Goal: Information Seeking & Learning: Understand process/instructions

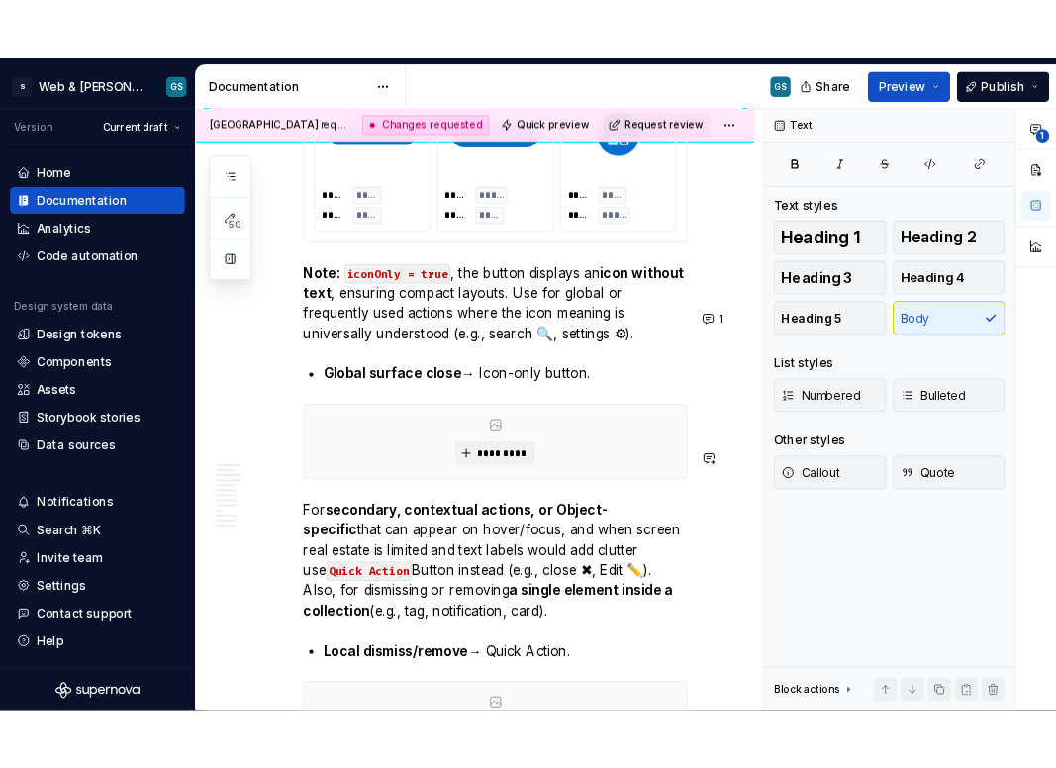
scroll to position [6955, 0]
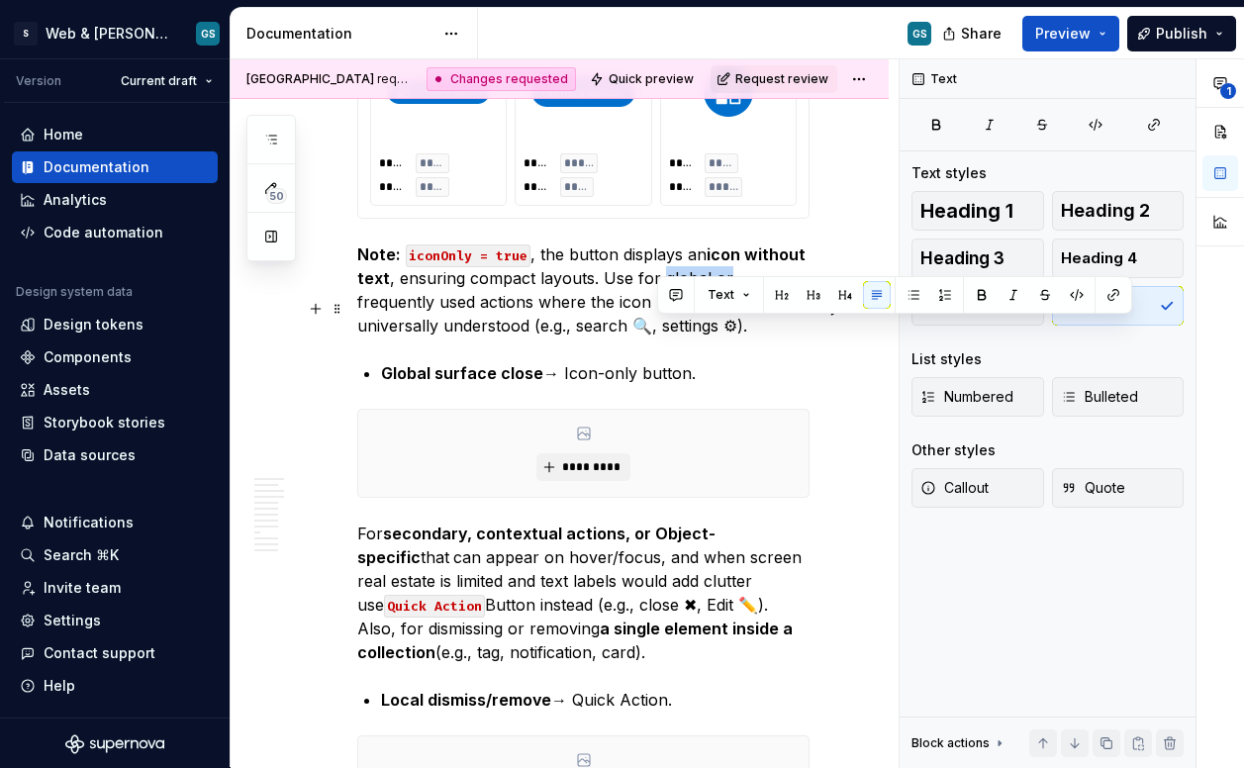
drag, startPoint x: 655, startPoint y: 329, endPoint x: 721, endPoint y: 333, distance: 66.5
click at [721, 333] on p "Note: iconOnly = true , the button displays an icon without text , ensuring com…" at bounding box center [583, 289] width 452 height 95
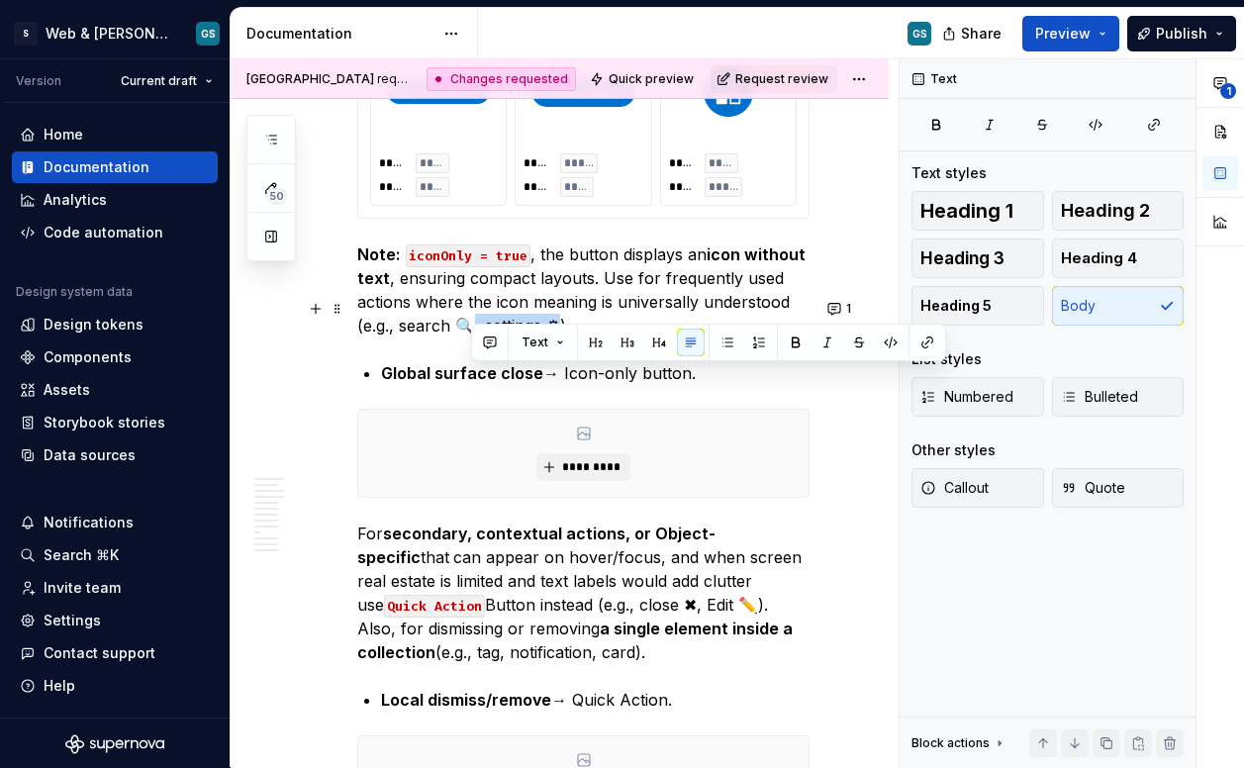
drag, startPoint x: 550, startPoint y: 376, endPoint x: 468, endPoint y: 381, distance: 82.3
click at [468, 337] on p "Note: iconOnly = true , the button displays an icon without text , ensuring com…" at bounding box center [583, 289] width 452 height 95
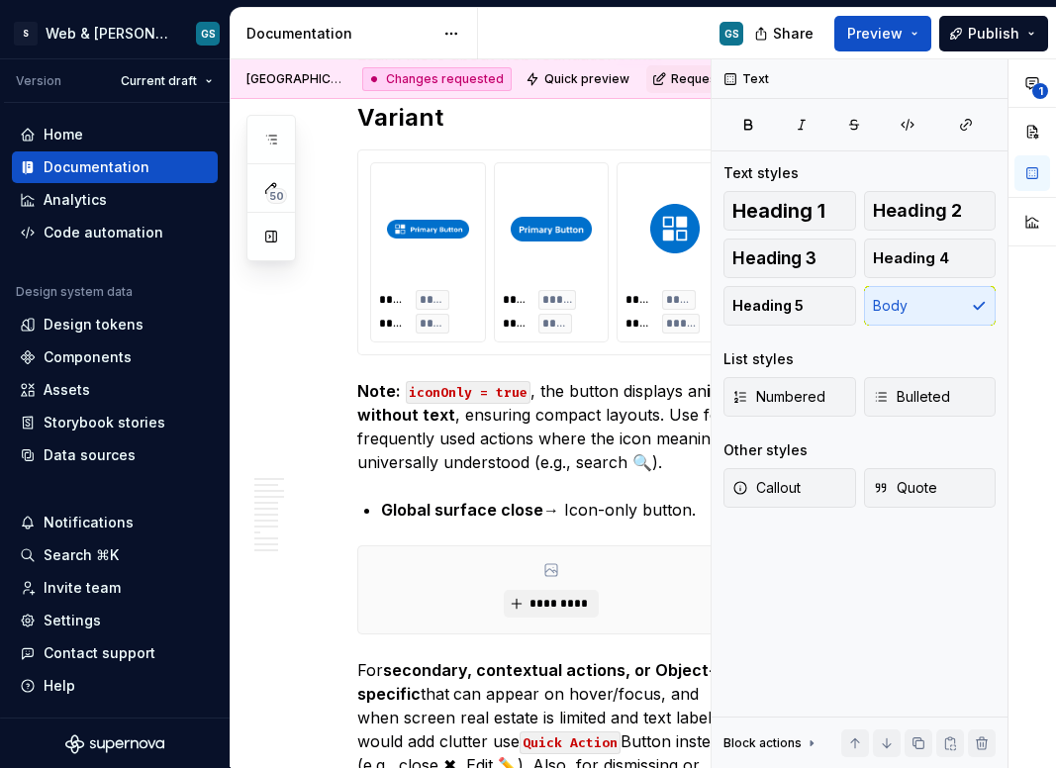
scroll to position [7295, 0]
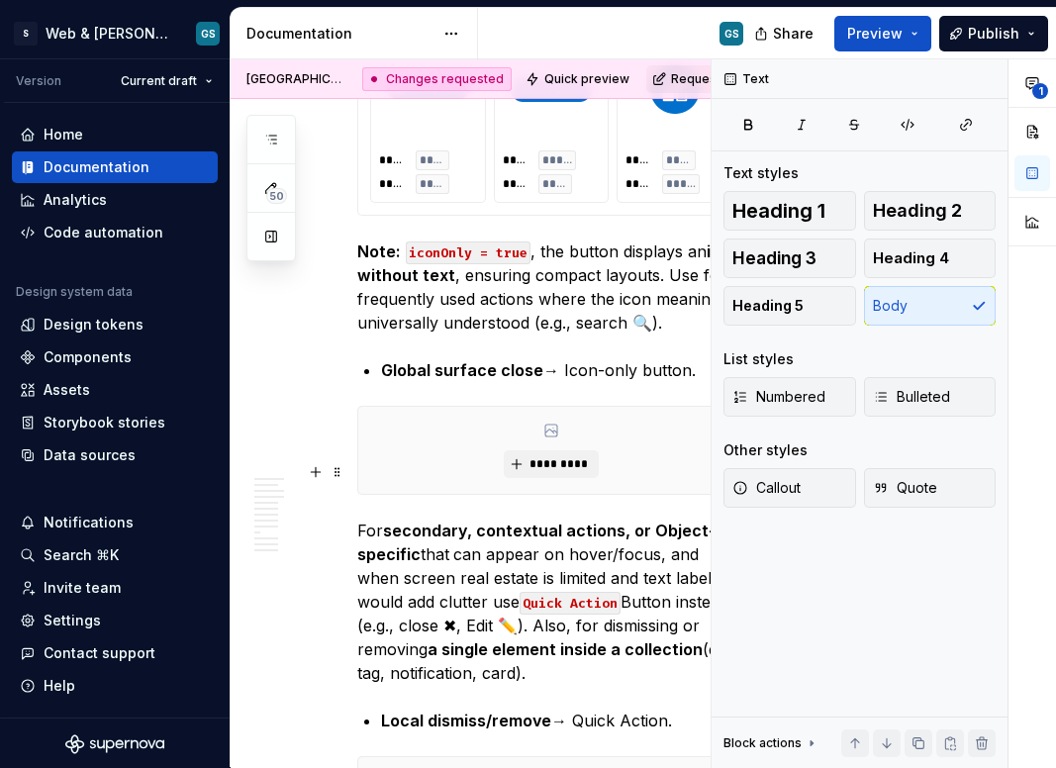
click at [489, 494] on div "*********" at bounding box center [551, 450] width 386 height 87
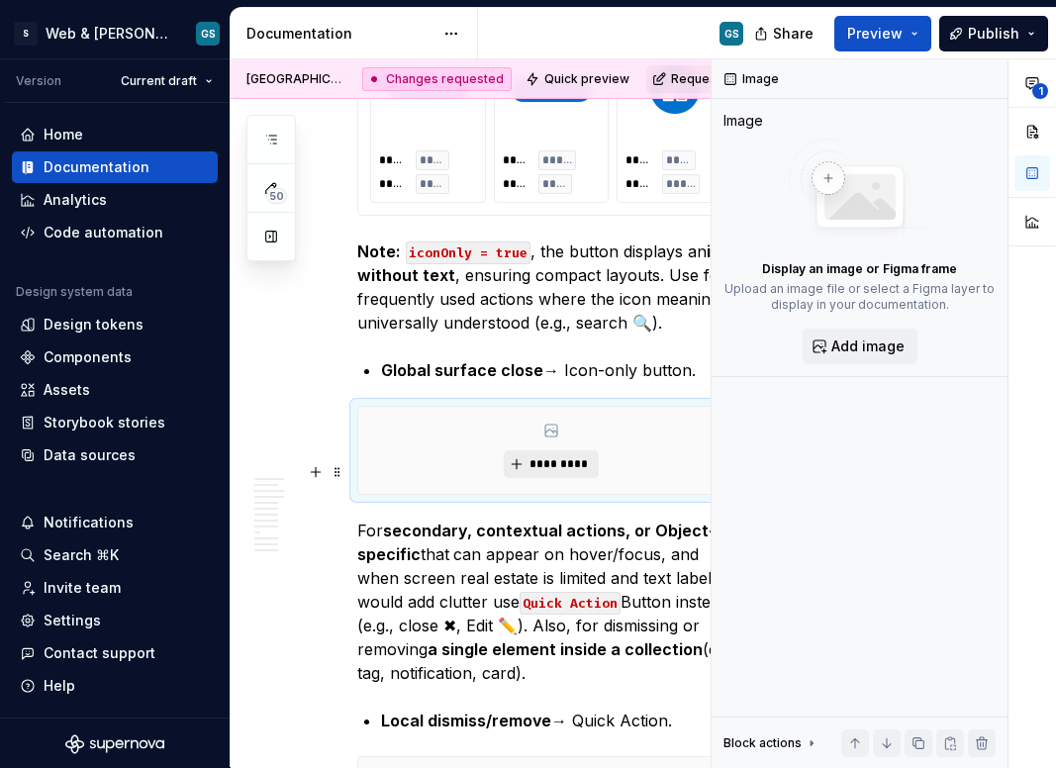
click at [560, 472] on span "*********" at bounding box center [558, 464] width 60 height 16
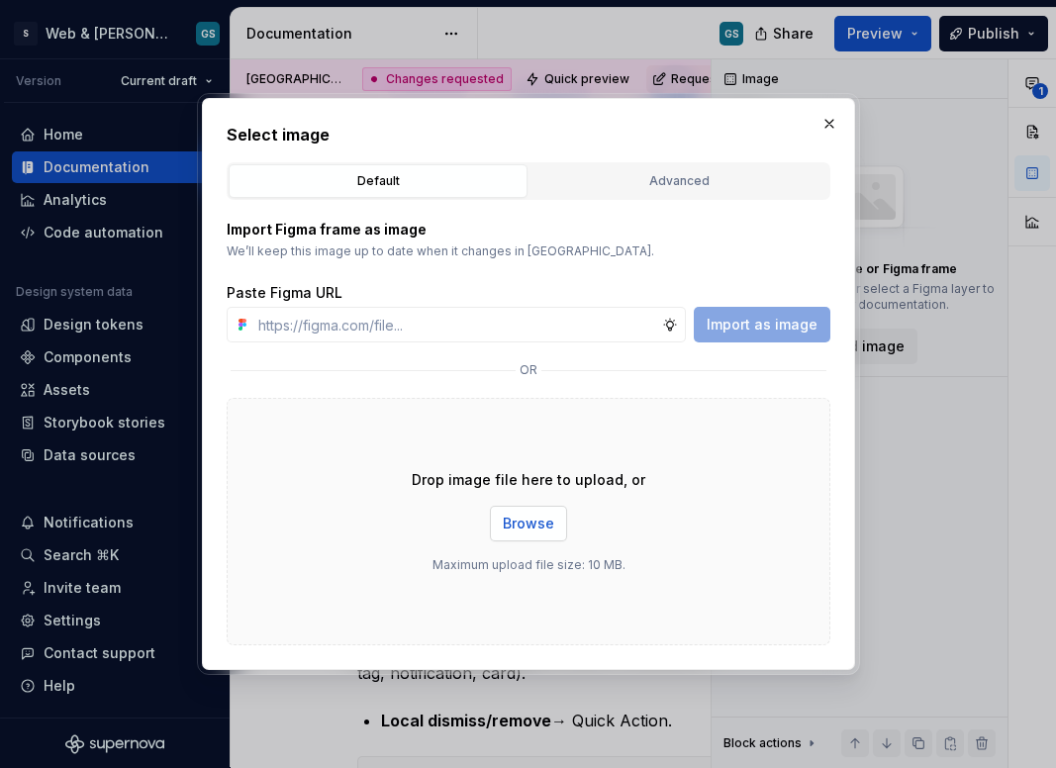
click at [518, 527] on span "Browse" at bounding box center [528, 524] width 51 height 20
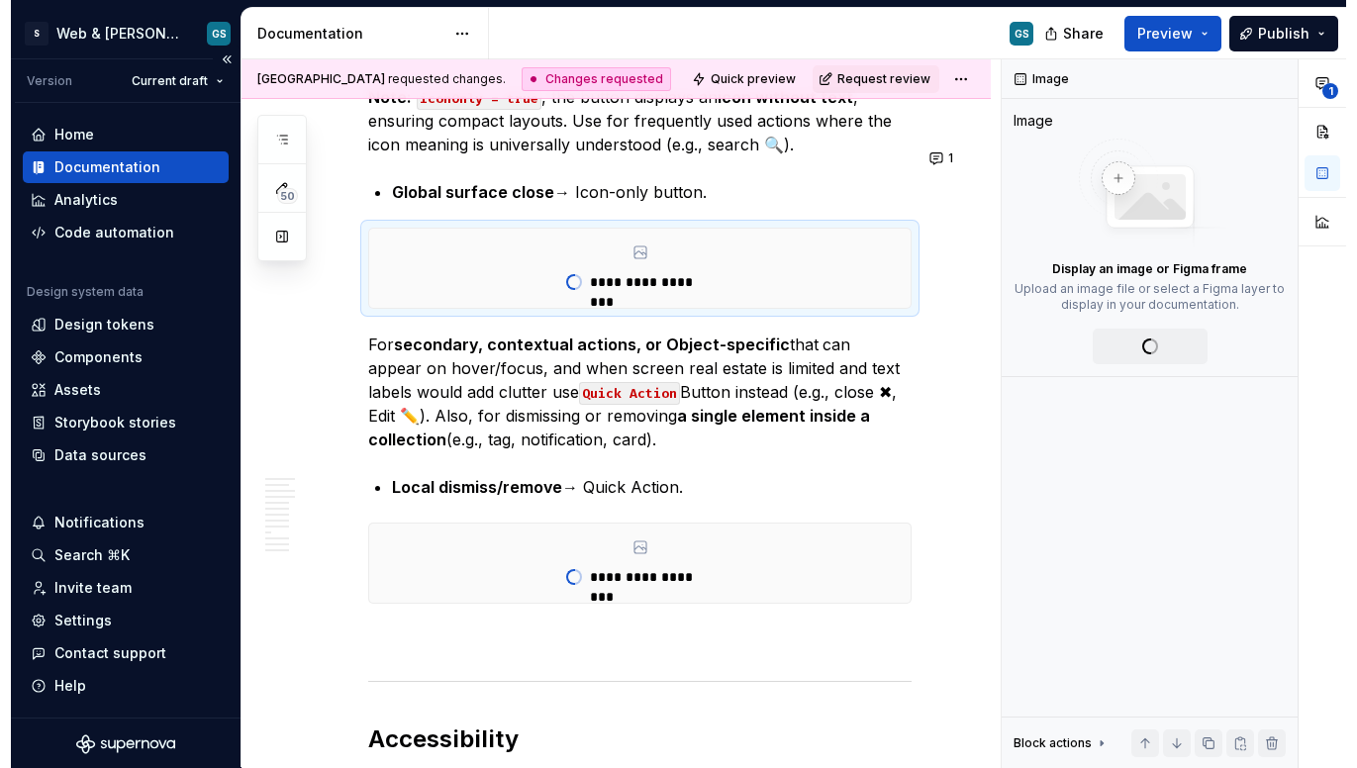
scroll to position [6390, 0]
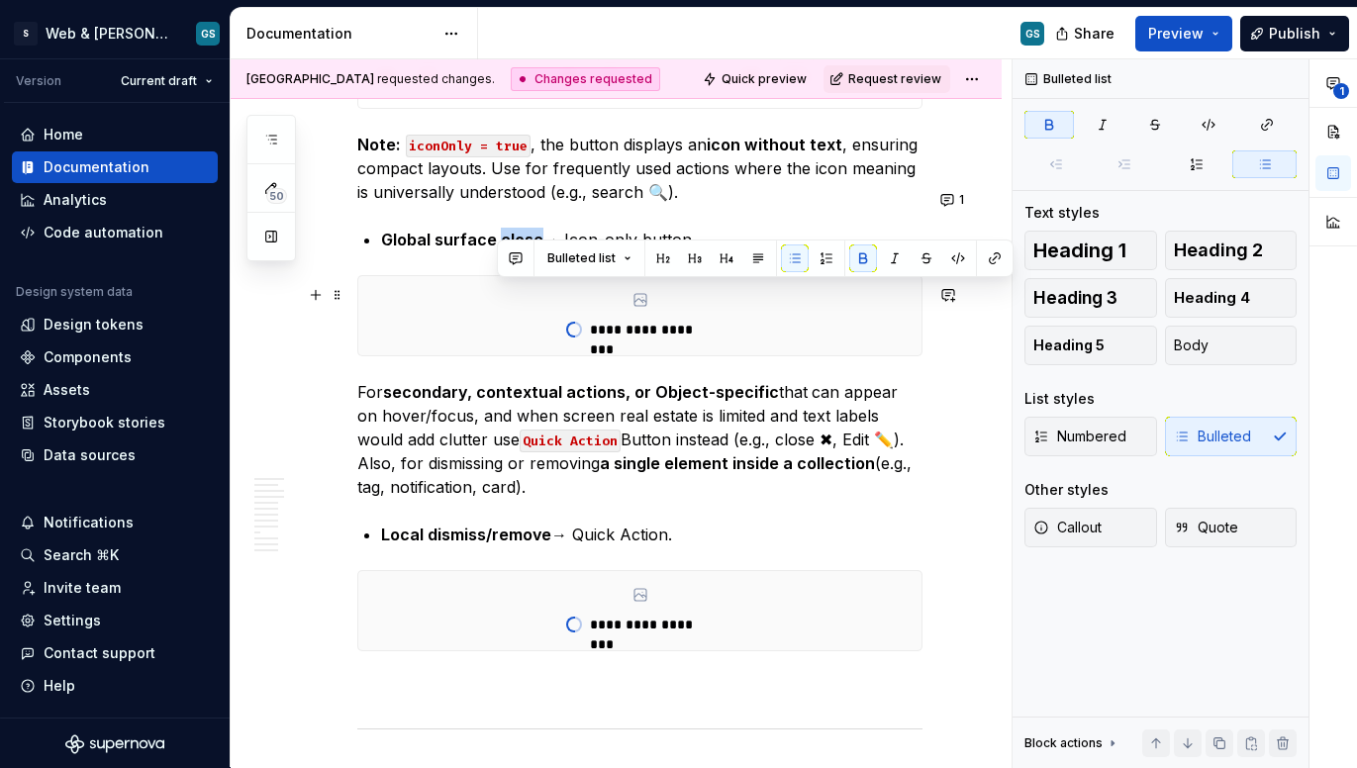
drag, startPoint x: 498, startPoint y: 294, endPoint x: 538, endPoint y: 292, distance: 40.6
click at [538, 251] on p "Global surface close → Icon-only button." at bounding box center [651, 240] width 541 height 24
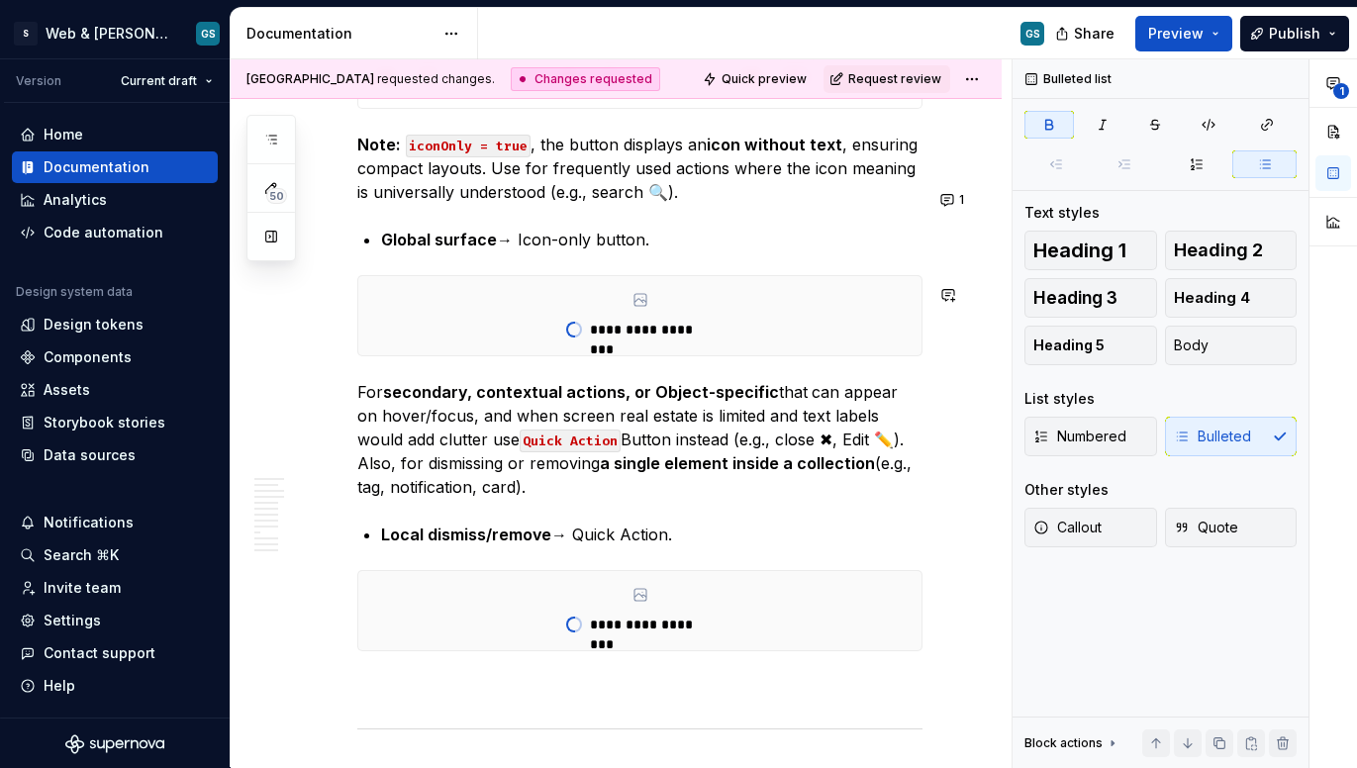
scroll to position [6918, 0]
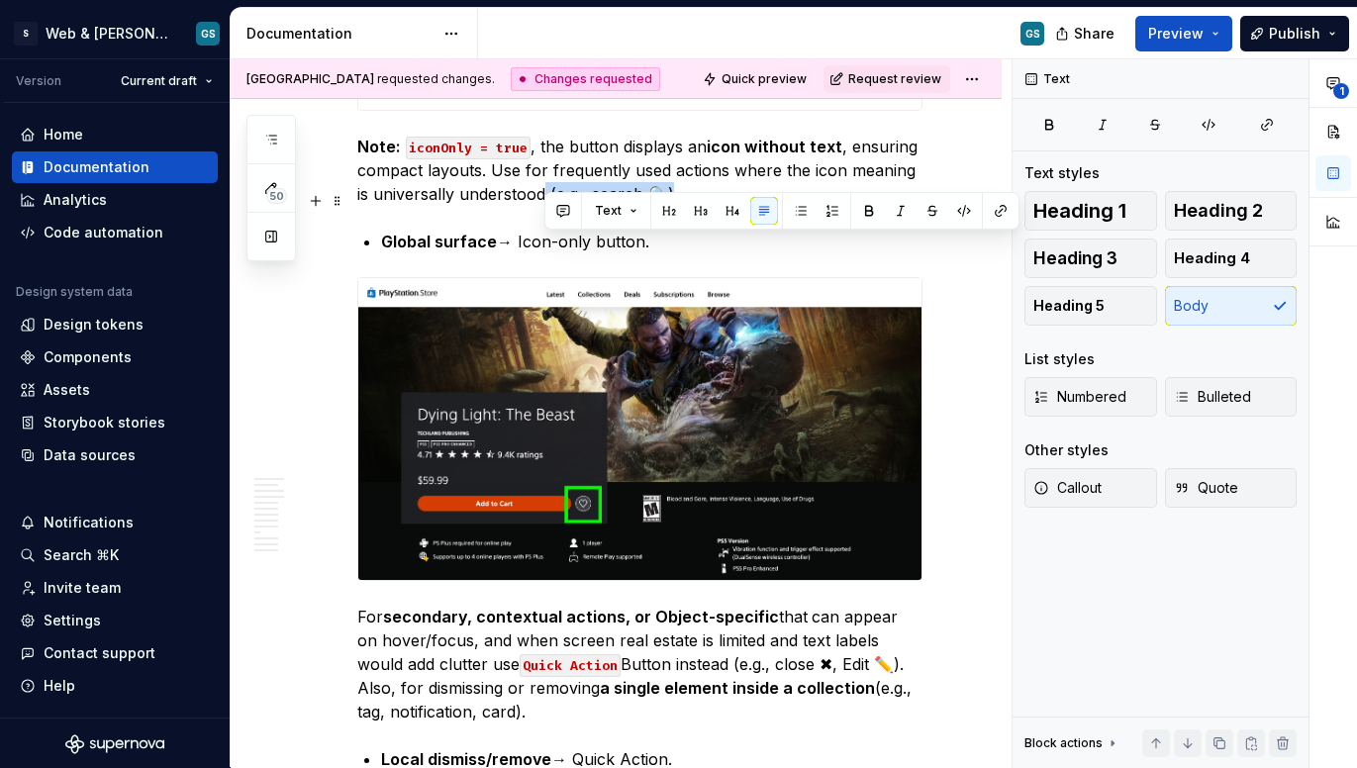
drag, startPoint x: 669, startPoint y: 247, endPoint x: 541, endPoint y: 238, distance: 128.0
click at [541, 206] on p "Note: iconOnly = true , the button displays an icon without text , ensuring com…" at bounding box center [639, 170] width 565 height 71
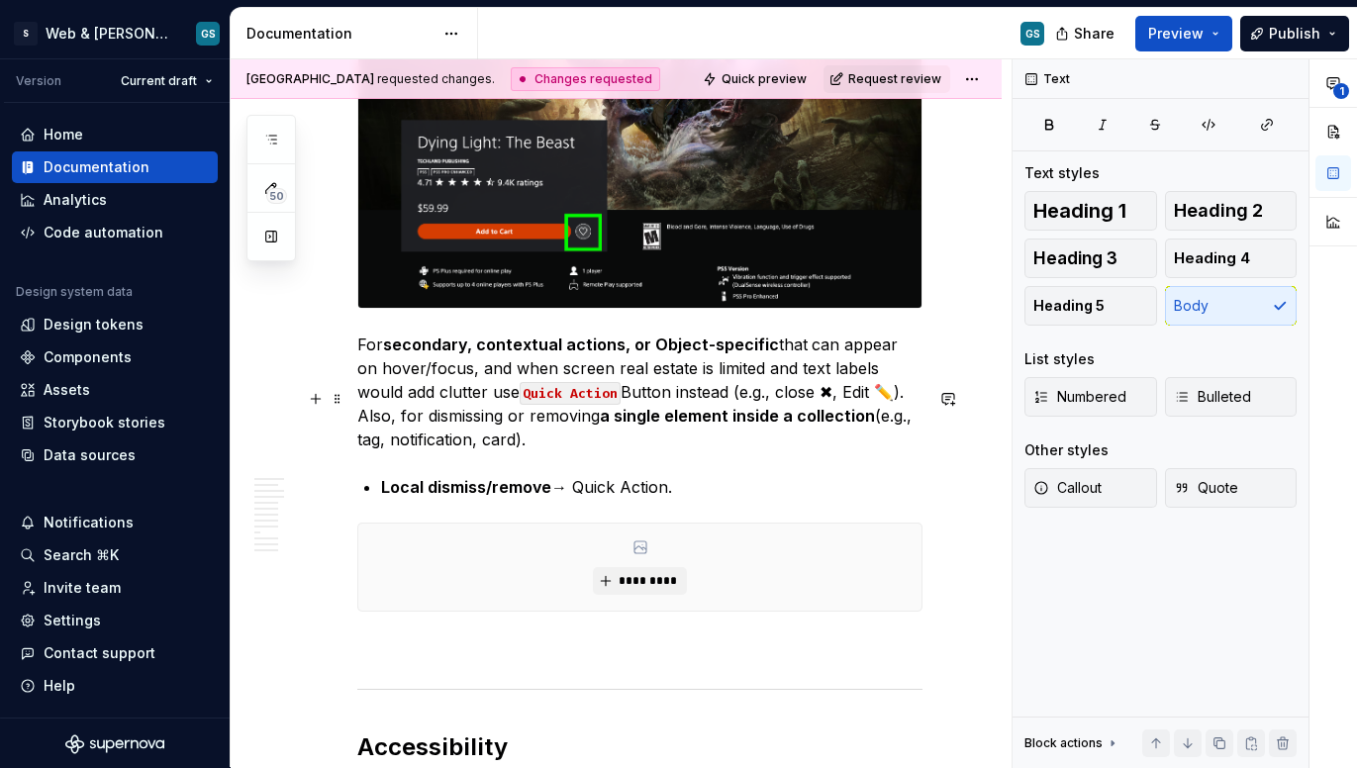
scroll to position [7191, 0]
click at [639, 588] on span "*********" at bounding box center [647, 580] width 60 height 16
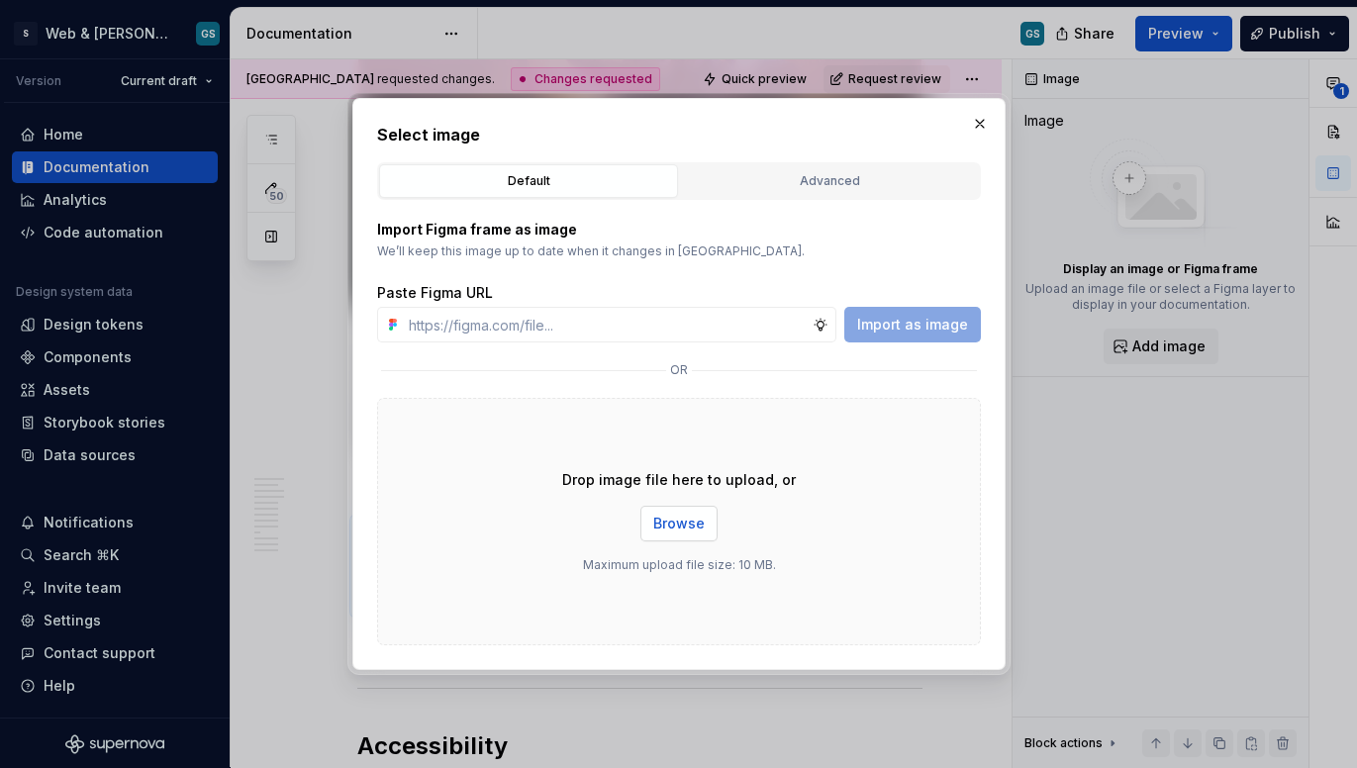
click at [677, 519] on span "Browse" at bounding box center [678, 524] width 51 height 20
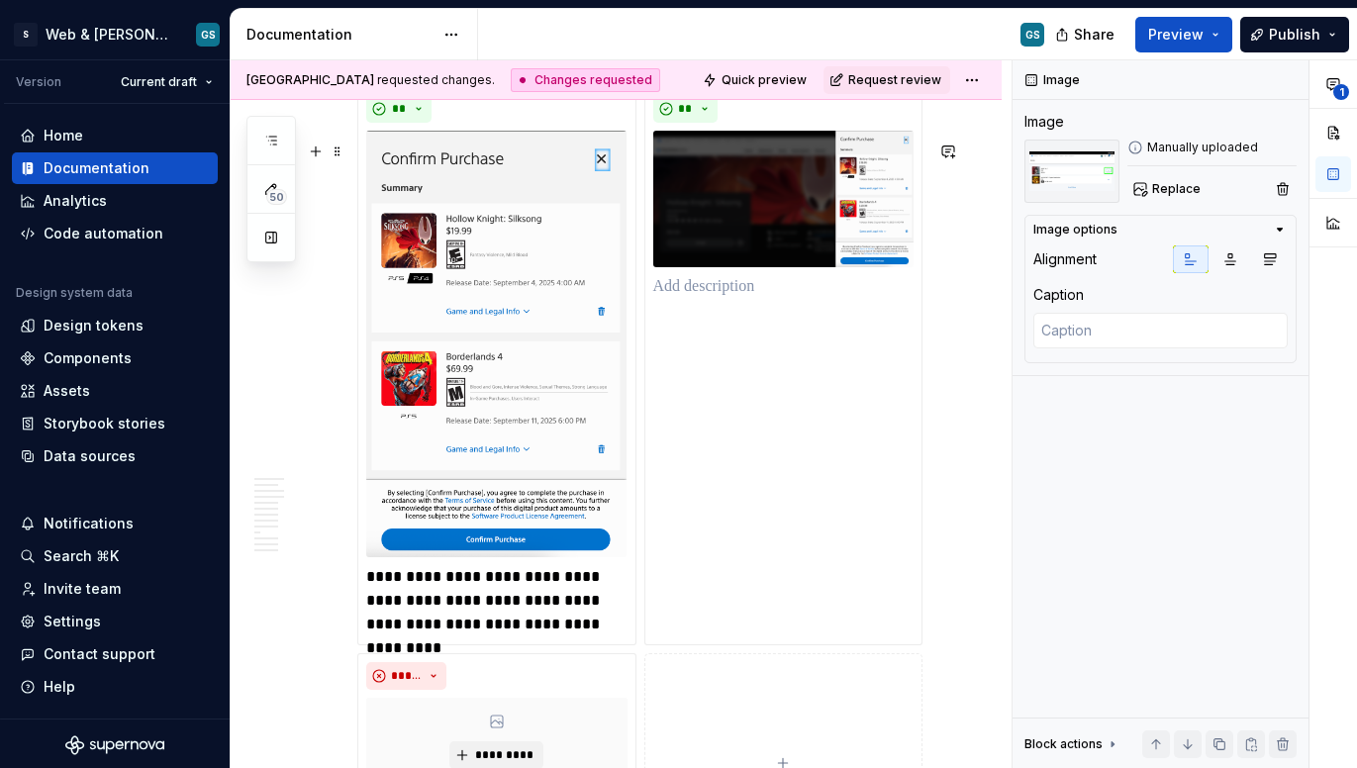
scroll to position [4407, 0]
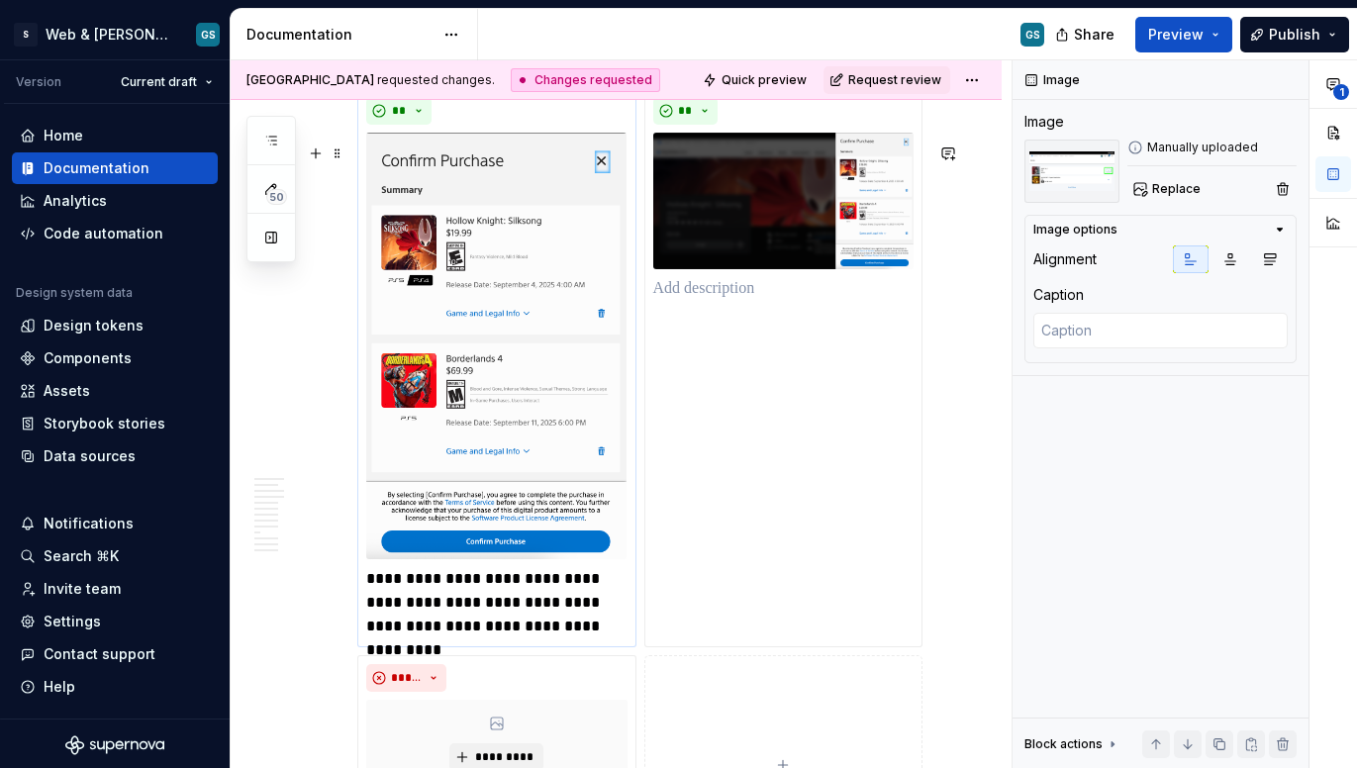
click at [541, 350] on img at bounding box center [496, 346] width 260 height 426
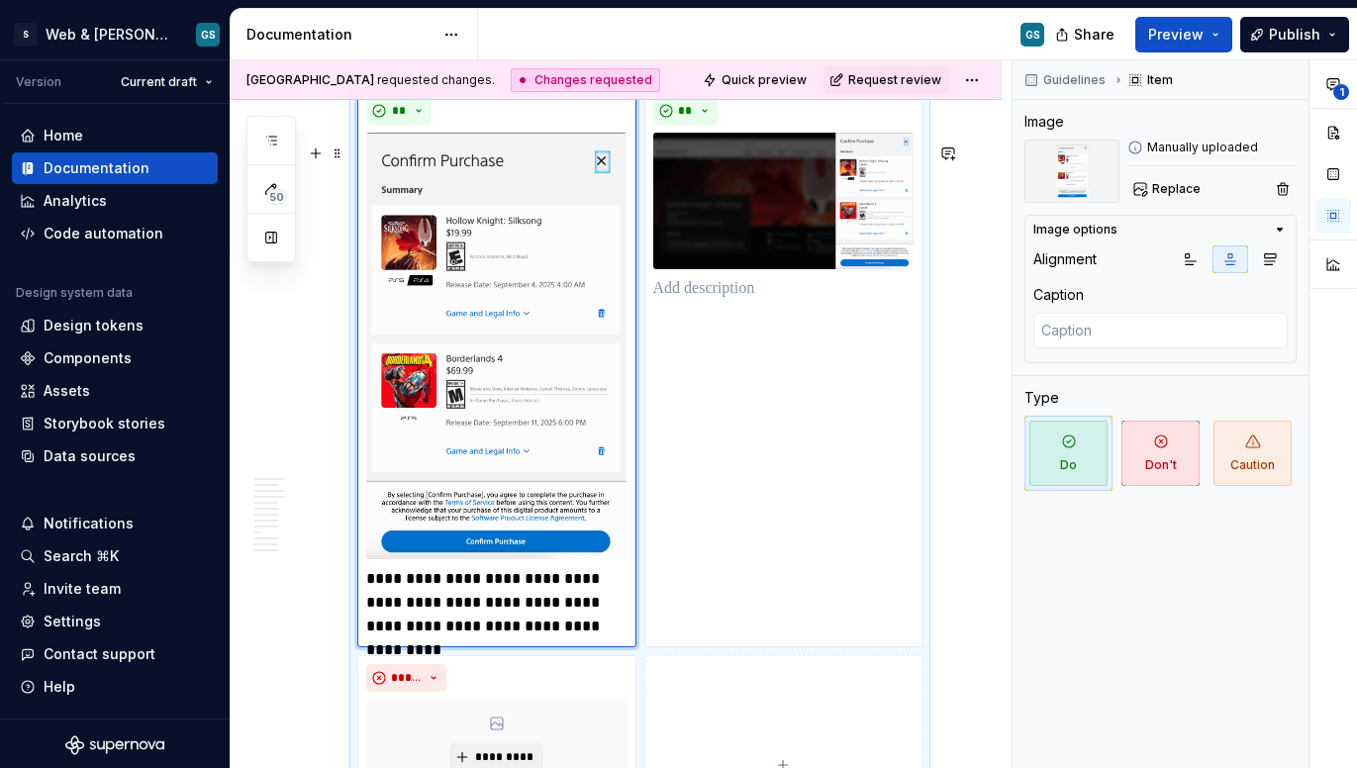
click at [514, 461] on img at bounding box center [496, 346] width 260 height 426
click at [511, 429] on img at bounding box center [496, 346] width 260 height 426
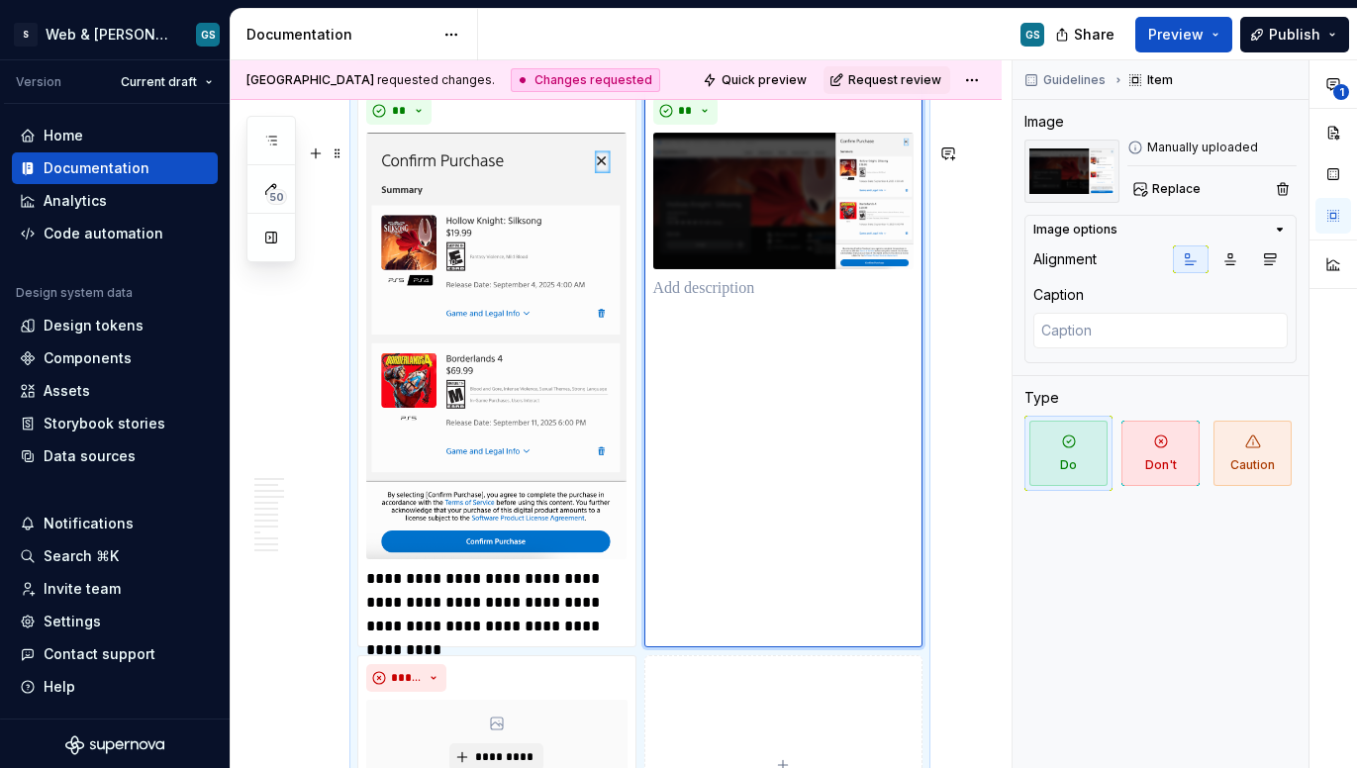
click at [849, 266] on img at bounding box center [783, 201] width 260 height 137
click at [1138, 146] on icon at bounding box center [1135, 148] width 16 height 16
click at [1243, 176] on button "button" at bounding box center [1333, 174] width 36 height 36
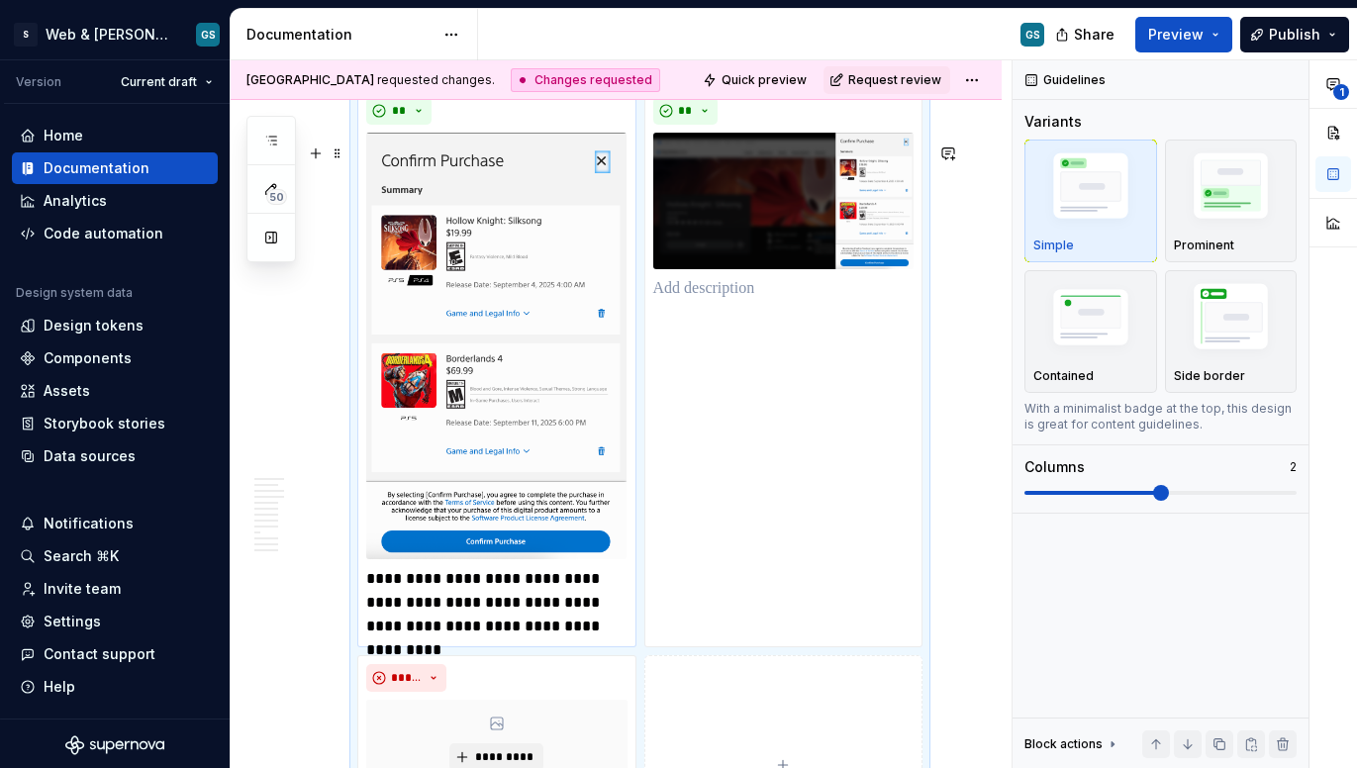
click at [552, 281] on img at bounding box center [496, 346] width 260 height 426
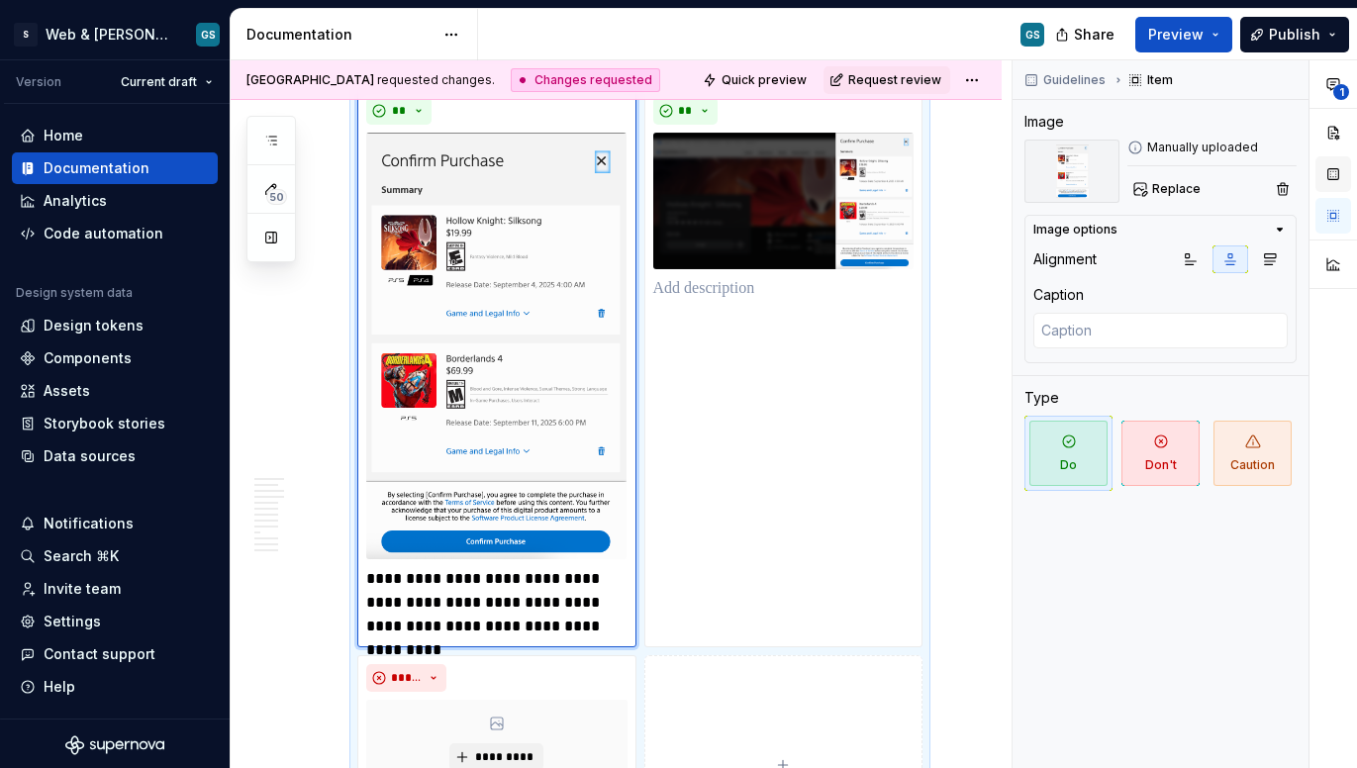
click at [1243, 170] on button "button" at bounding box center [1333, 174] width 36 height 36
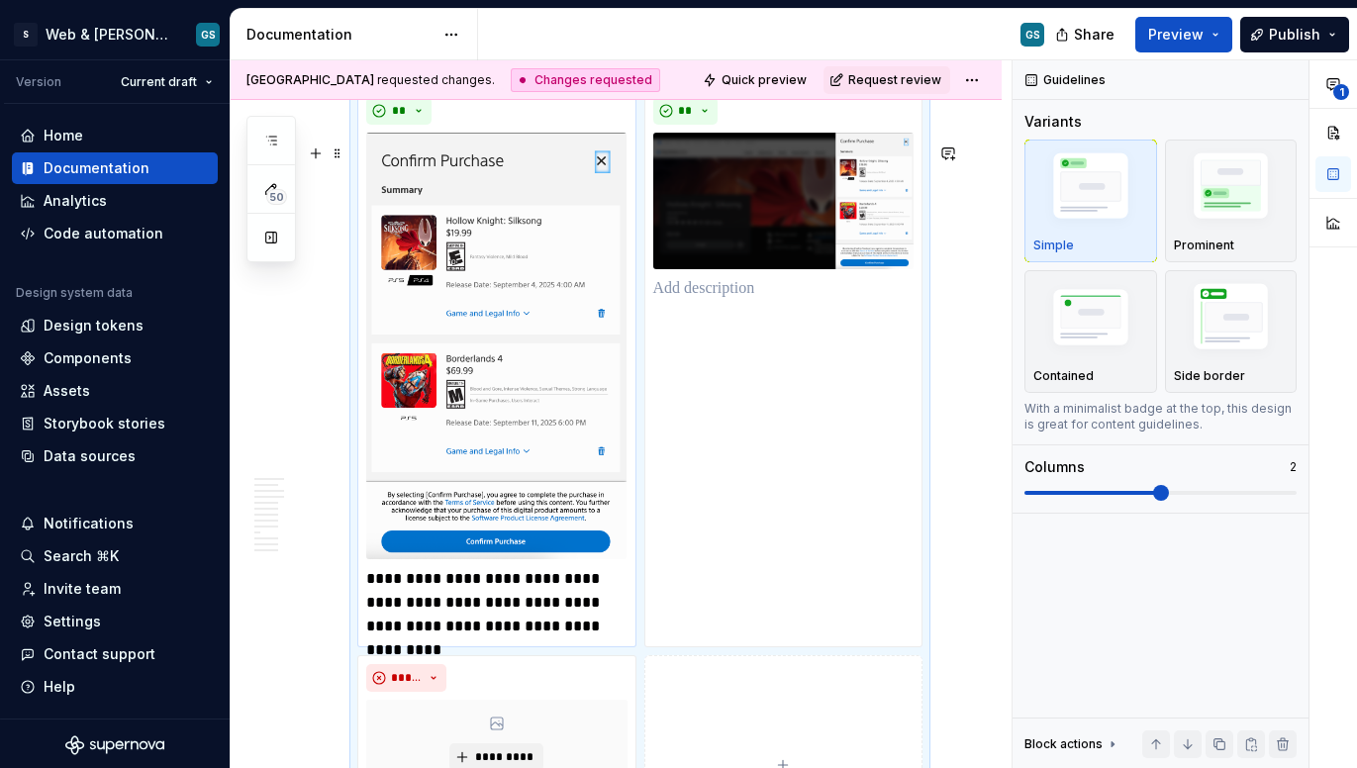
click at [544, 289] on img at bounding box center [496, 346] width 260 height 426
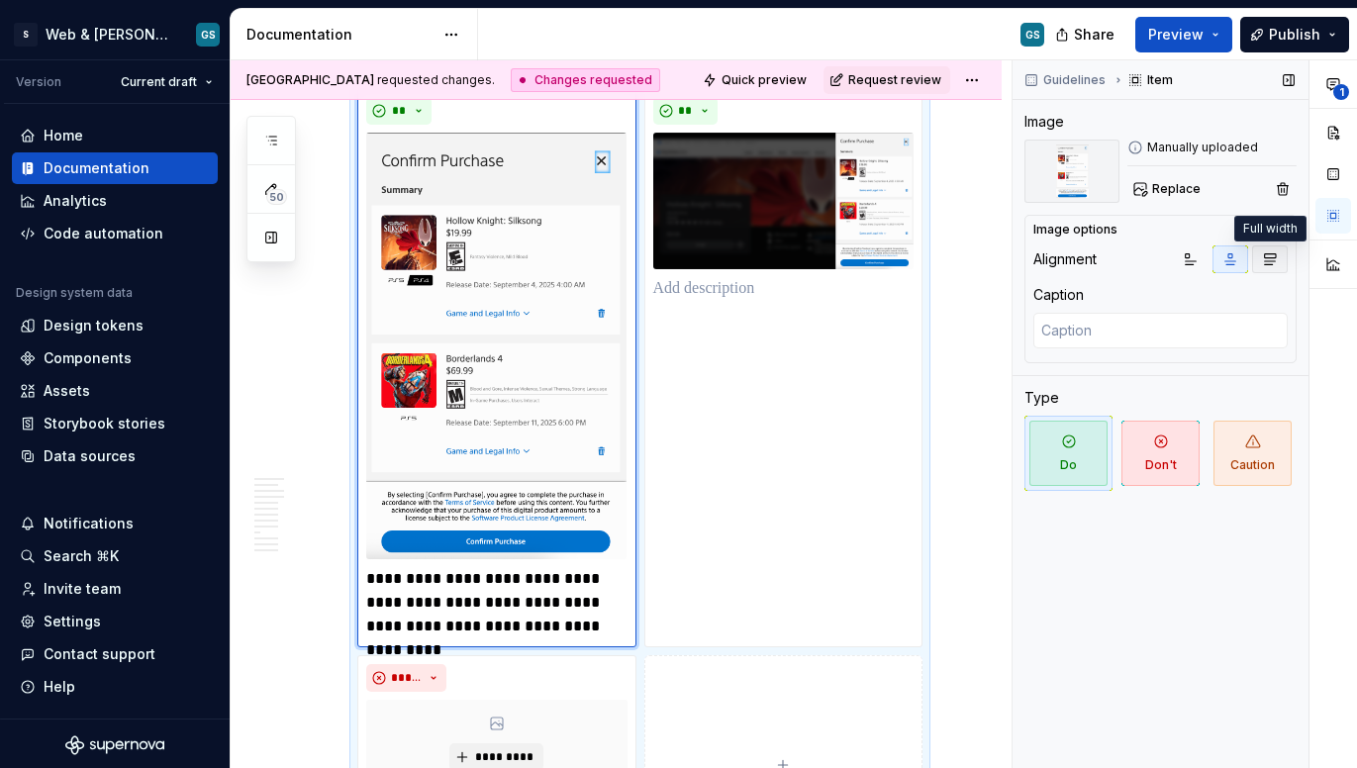
click at [1243, 263] on icon "button" at bounding box center [1270, 259] width 16 height 16
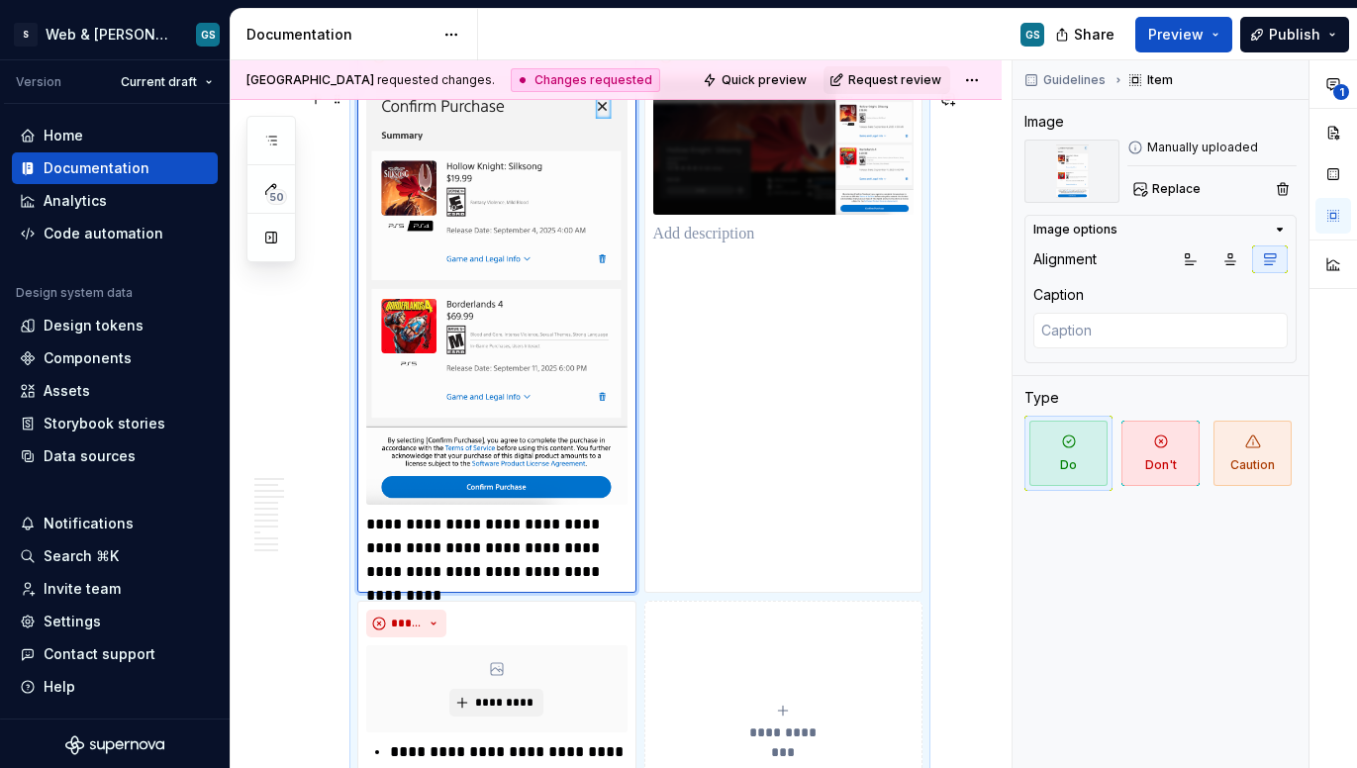
scroll to position [4277, 0]
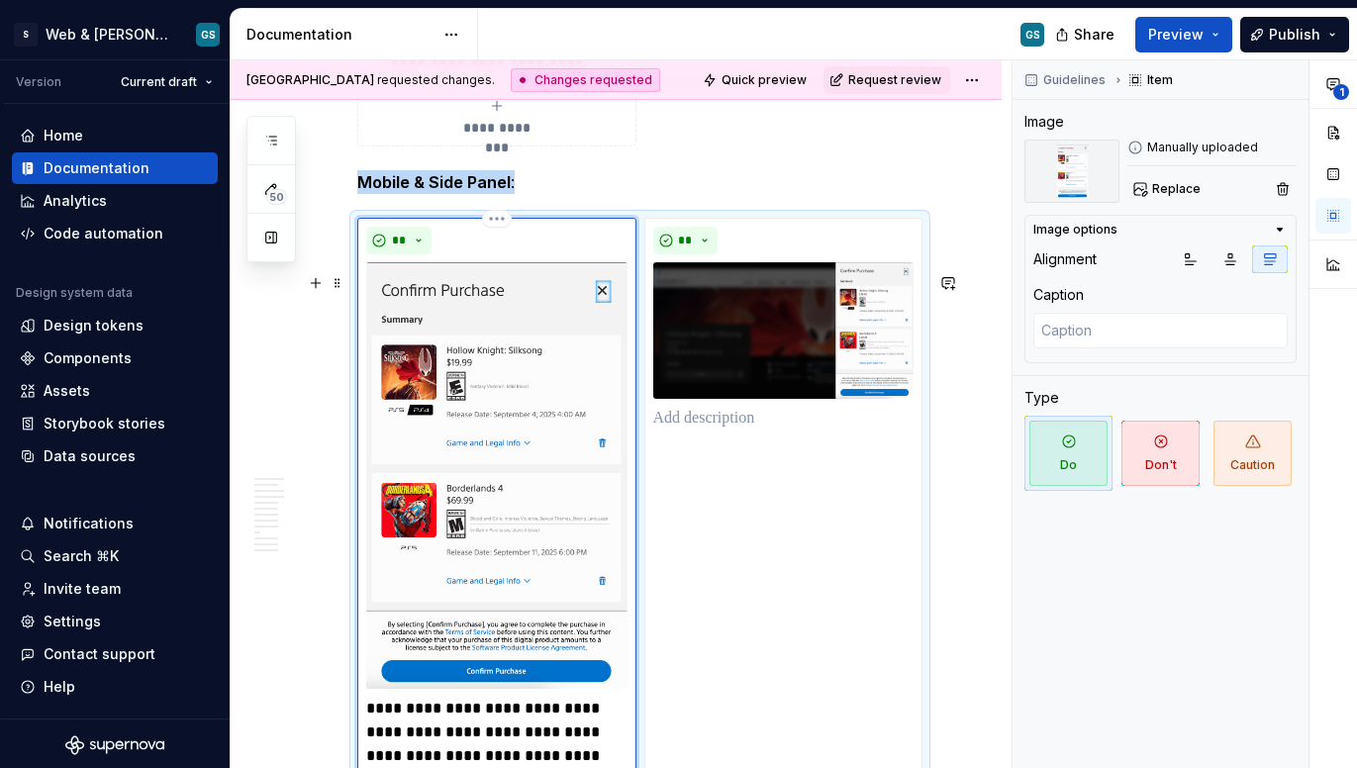
click at [539, 405] on img at bounding box center [496, 475] width 261 height 426
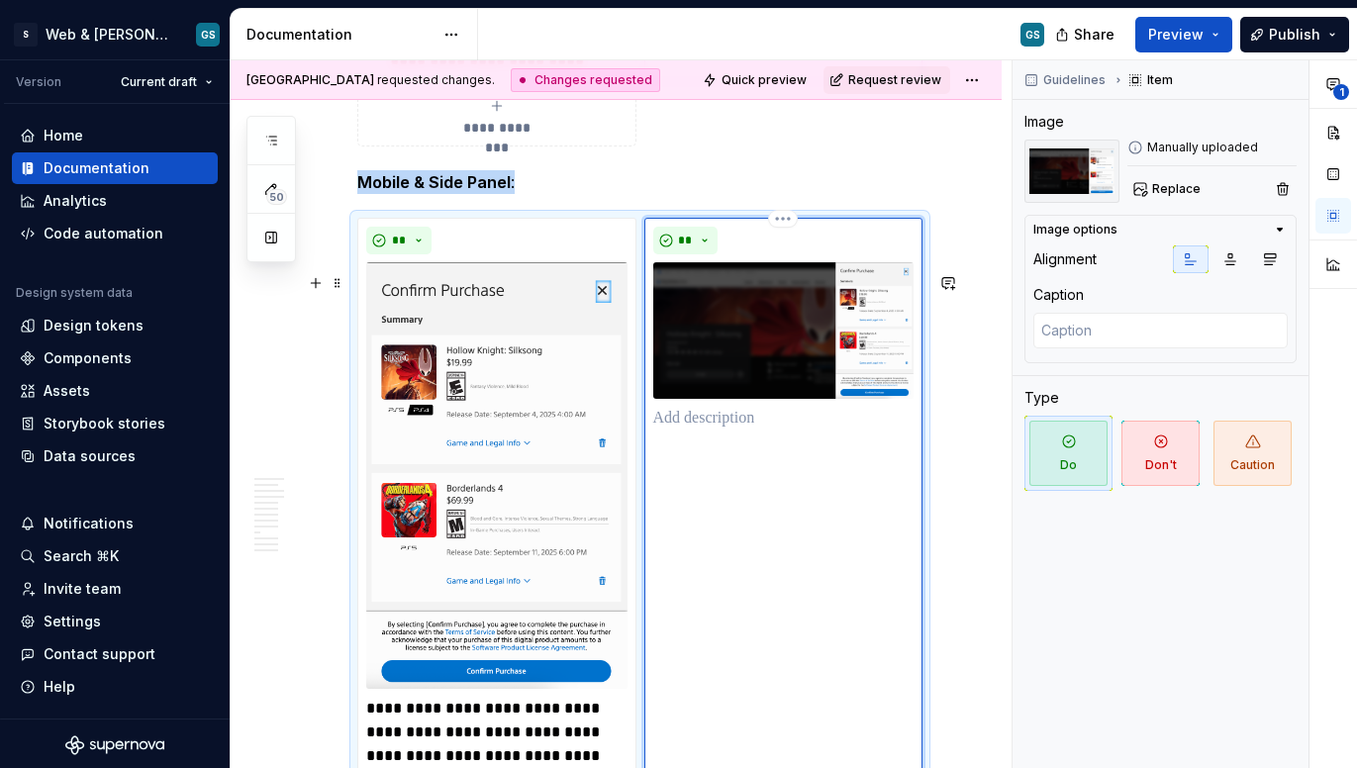
click at [772, 336] on img at bounding box center [783, 330] width 260 height 137
click at [1243, 259] on icon "button" at bounding box center [1270, 259] width 16 height 16
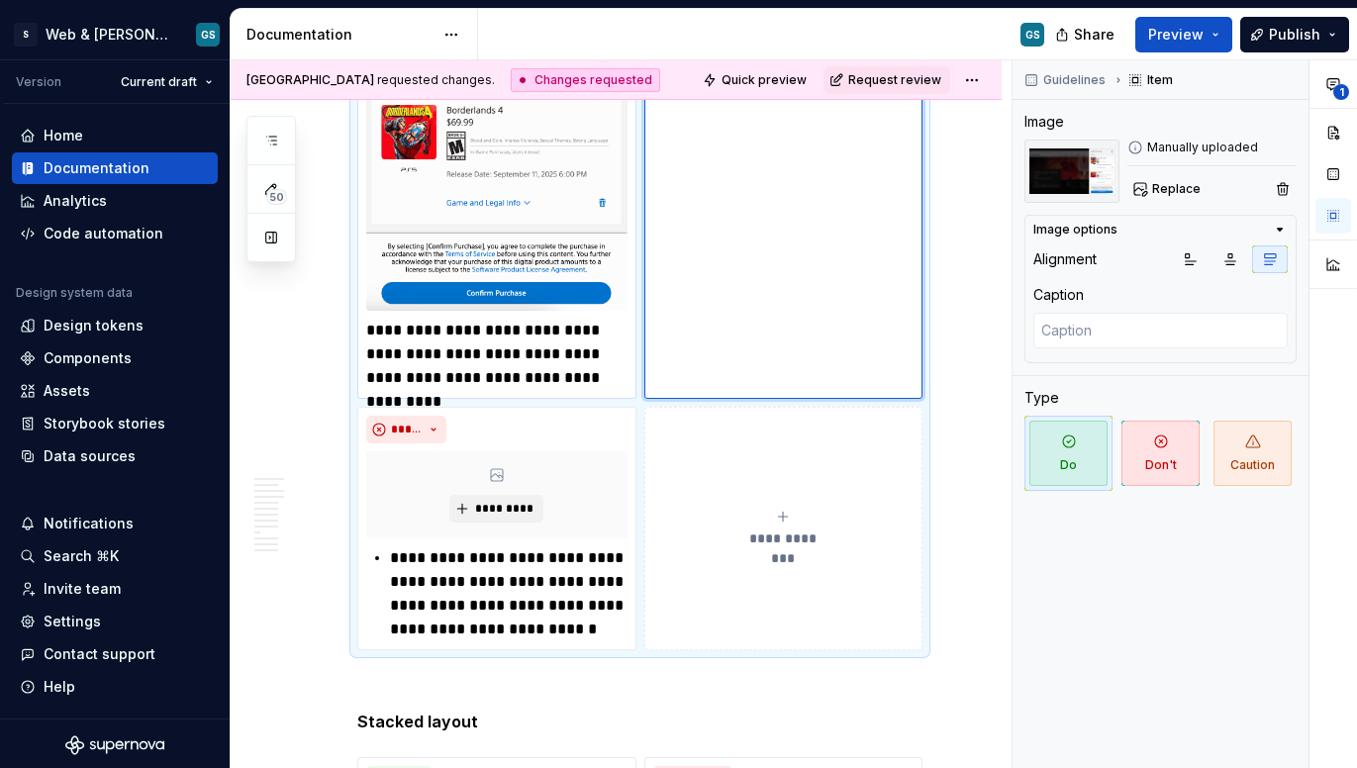
scroll to position [4661, 0]
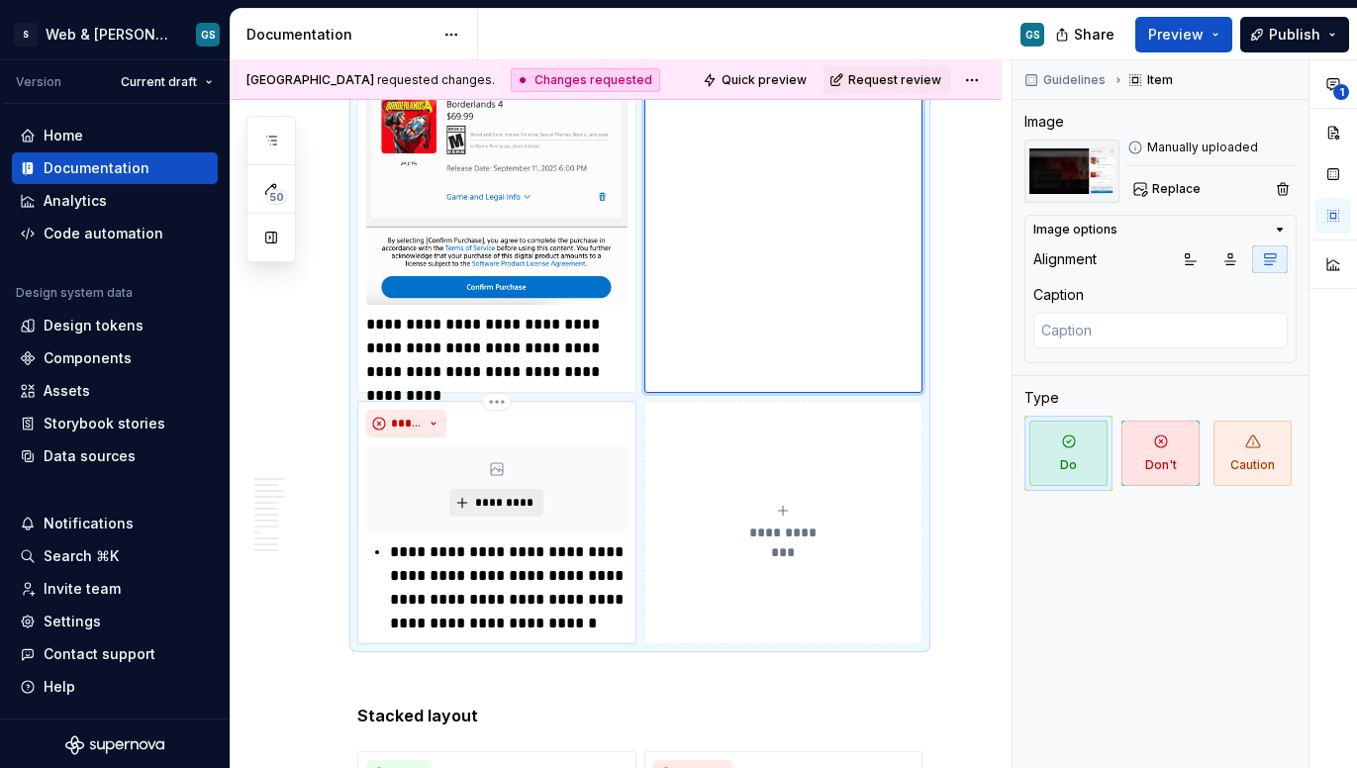
click at [485, 511] on span "*********" at bounding box center [504, 503] width 60 height 16
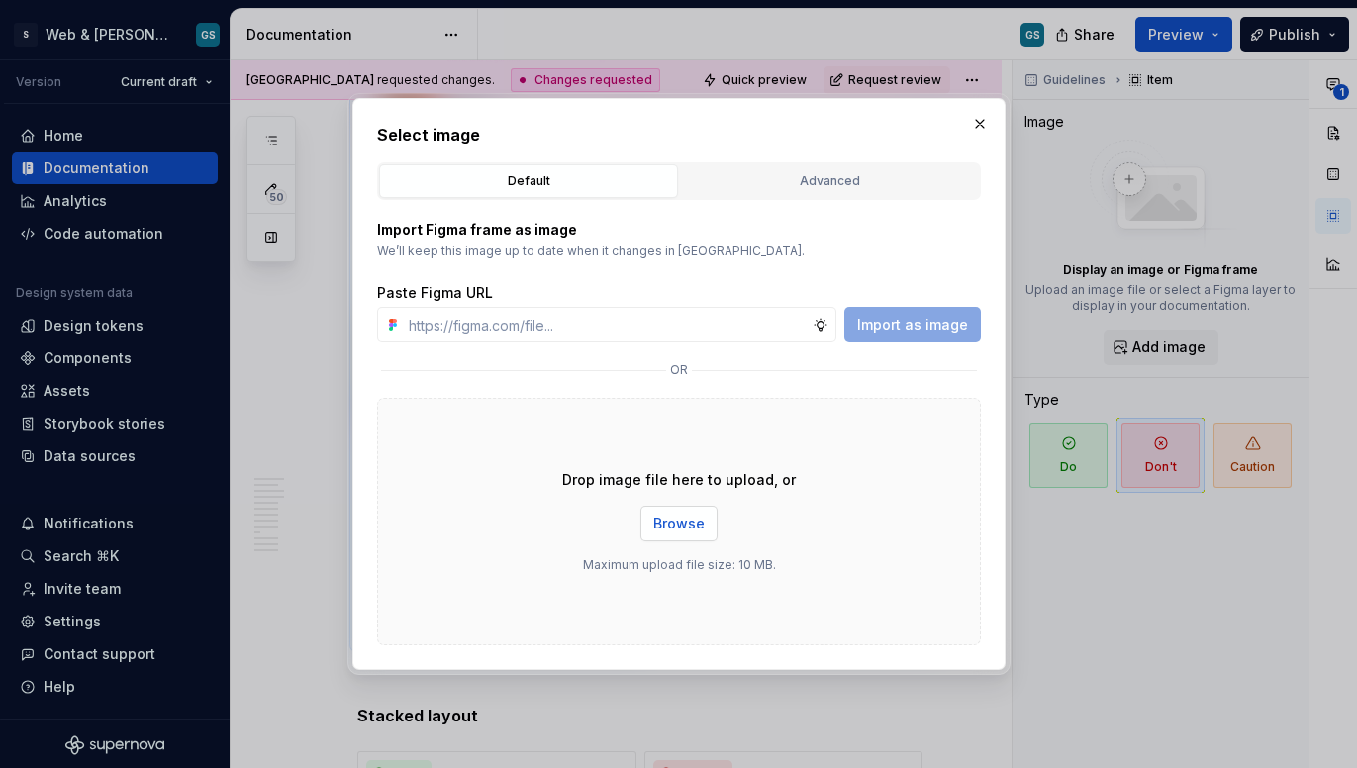
click at [656, 506] on button "Browse" at bounding box center [678, 524] width 77 height 36
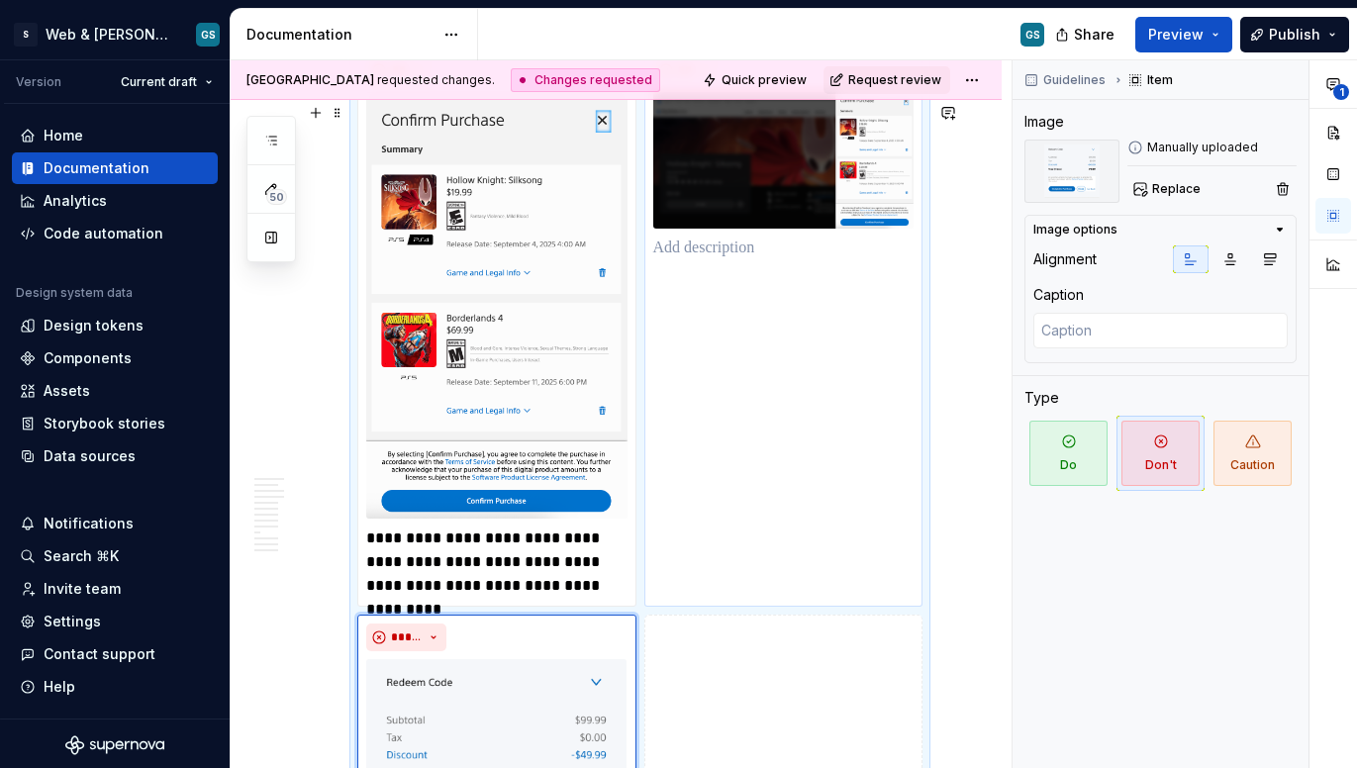
scroll to position [4448, 0]
click at [464, 233] on img at bounding box center [496, 305] width 261 height 426
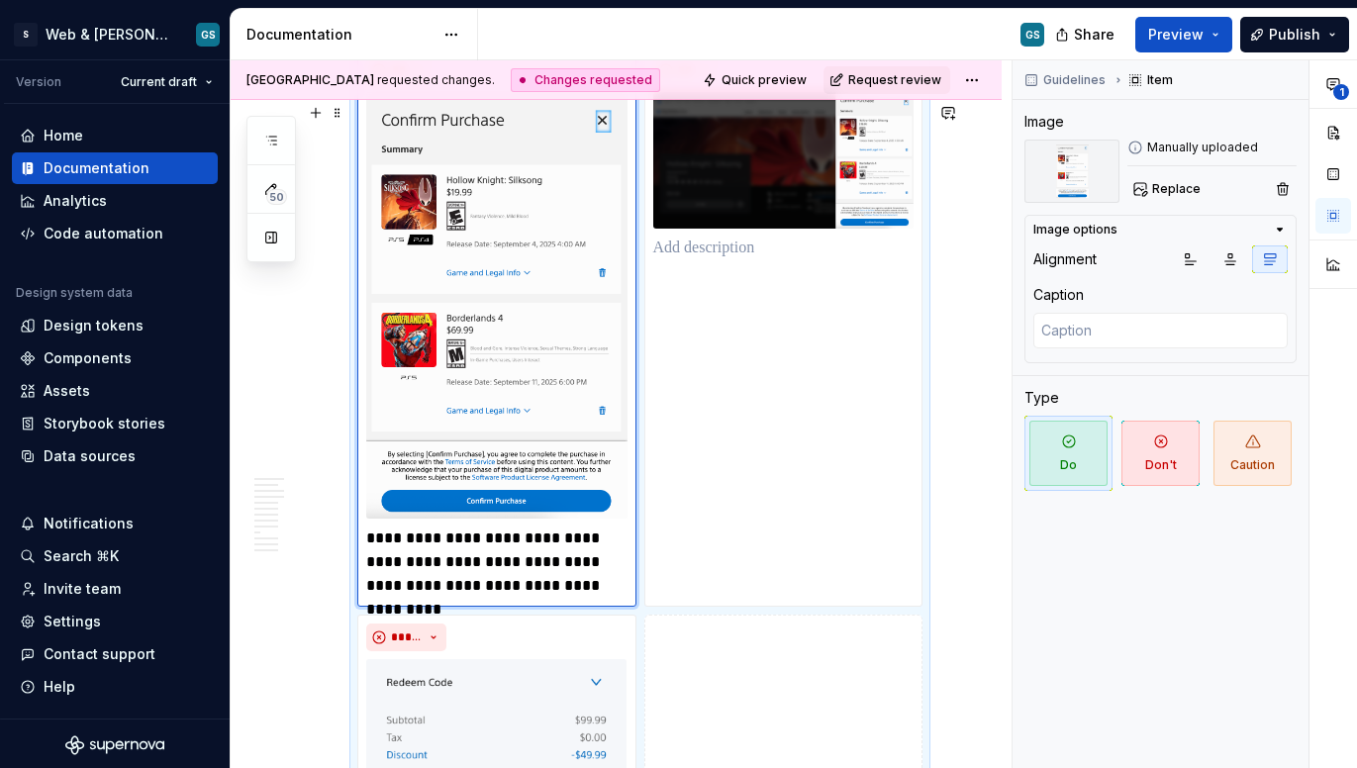
click at [508, 224] on img at bounding box center [496, 305] width 261 height 426
click at [502, 494] on img at bounding box center [496, 305] width 261 height 426
click at [538, 218] on img at bounding box center [496, 305] width 261 height 426
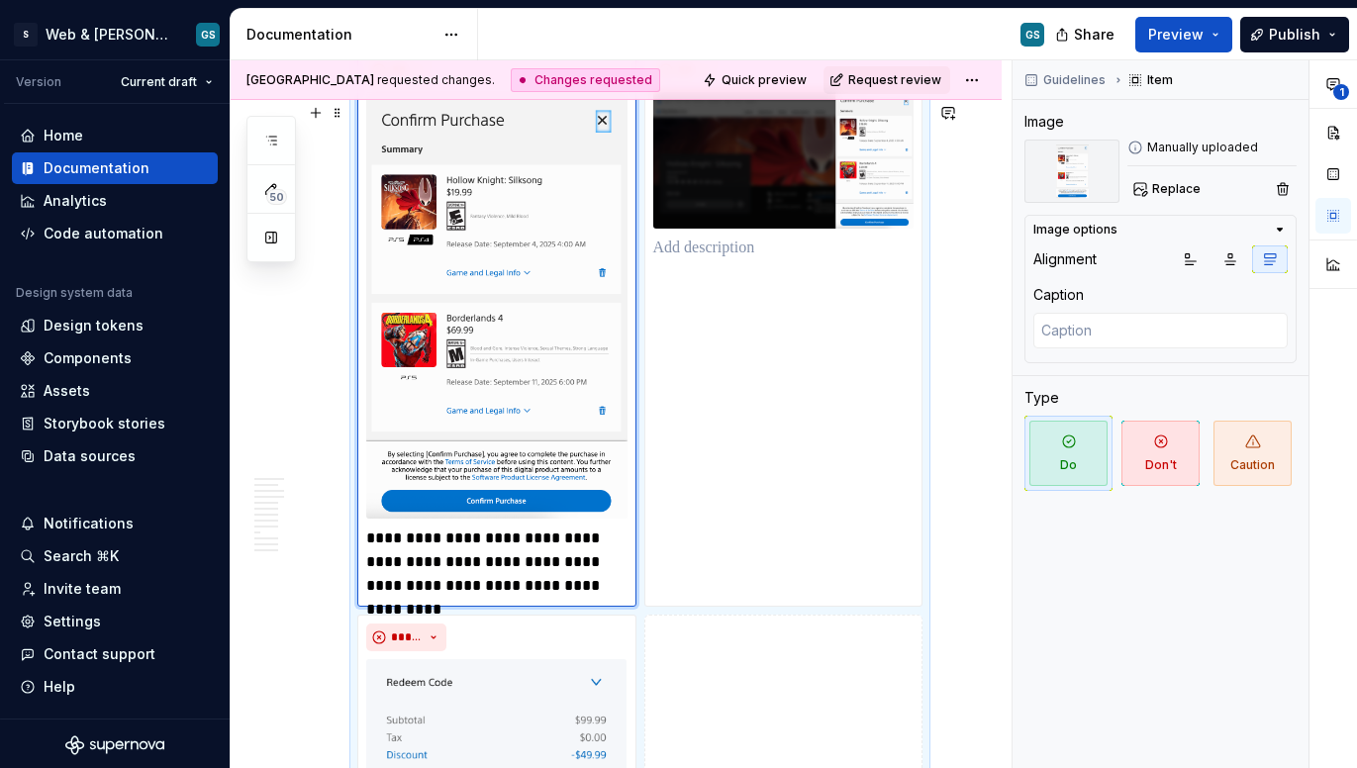
click at [605, 174] on img at bounding box center [496, 305] width 261 height 426
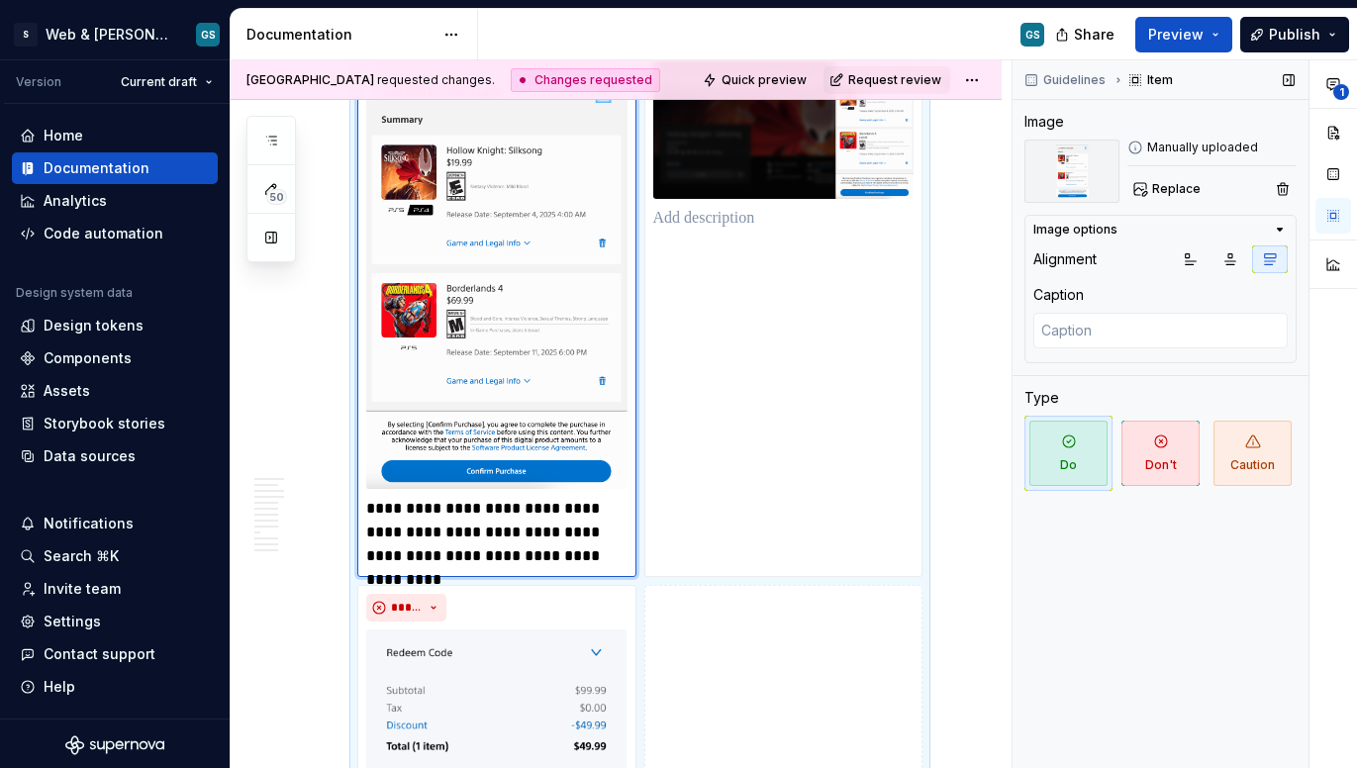
scroll to position [4459, 0]
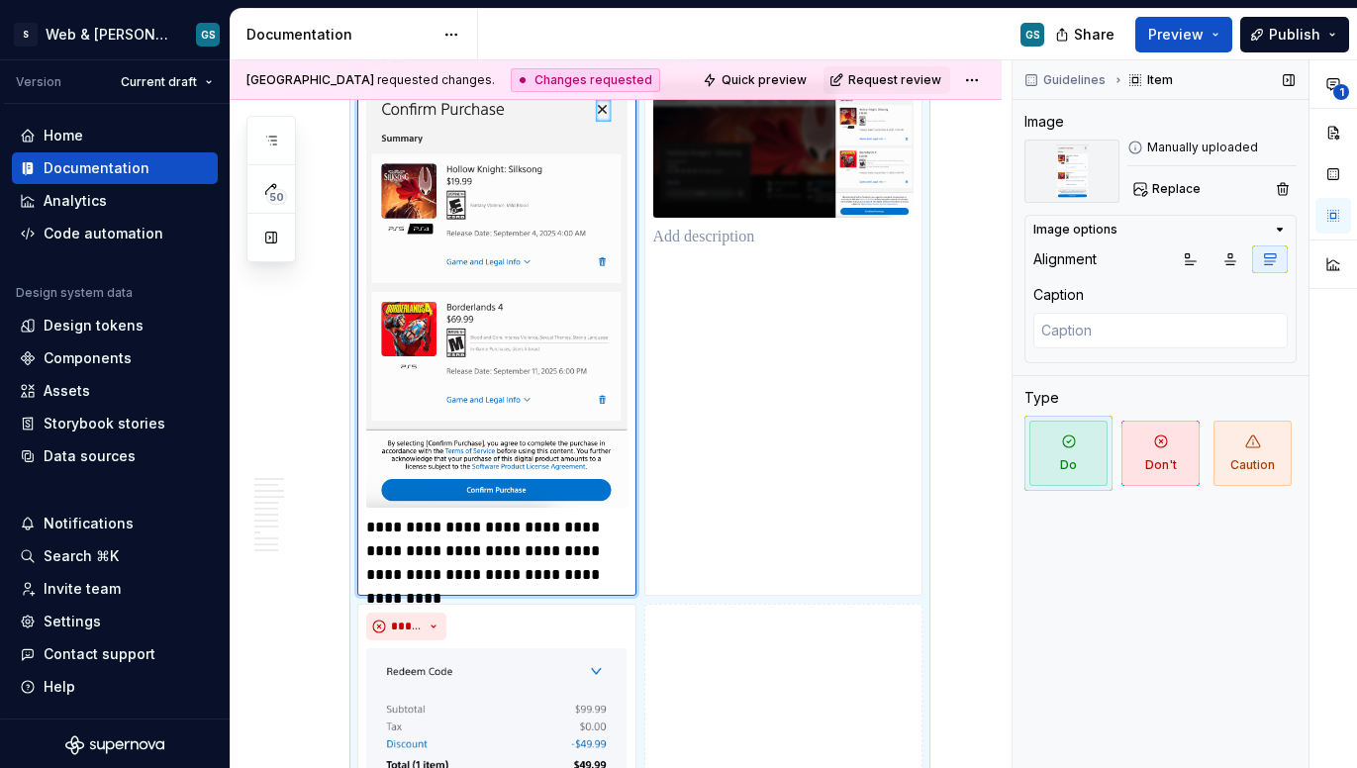
click at [1195, 203] on div "Guidelines Item Image Manually uploaded Replace Image options Alignment Caption…" at bounding box center [1160, 414] width 296 height 708
click at [1185, 187] on span "Replace" at bounding box center [1176, 189] width 48 height 16
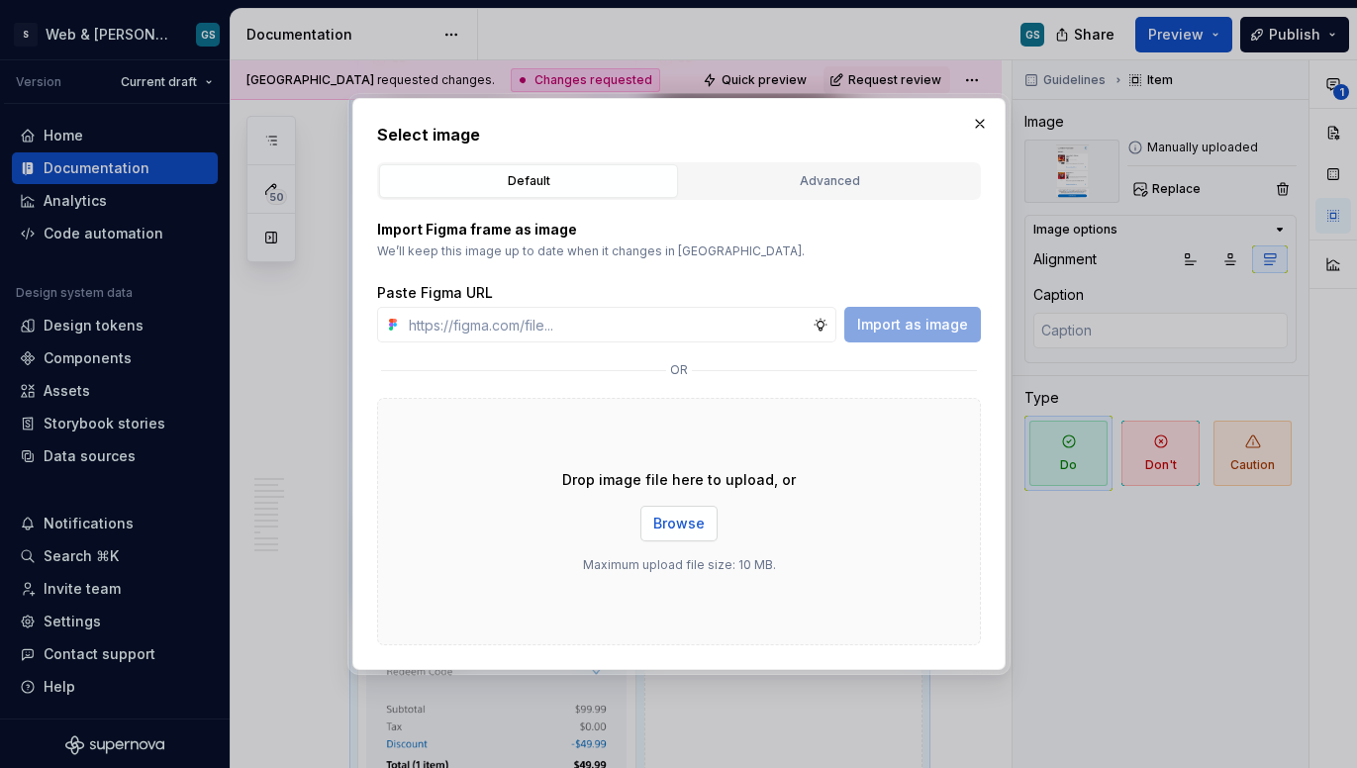
click at [684, 526] on span "Browse" at bounding box center [678, 524] width 51 height 20
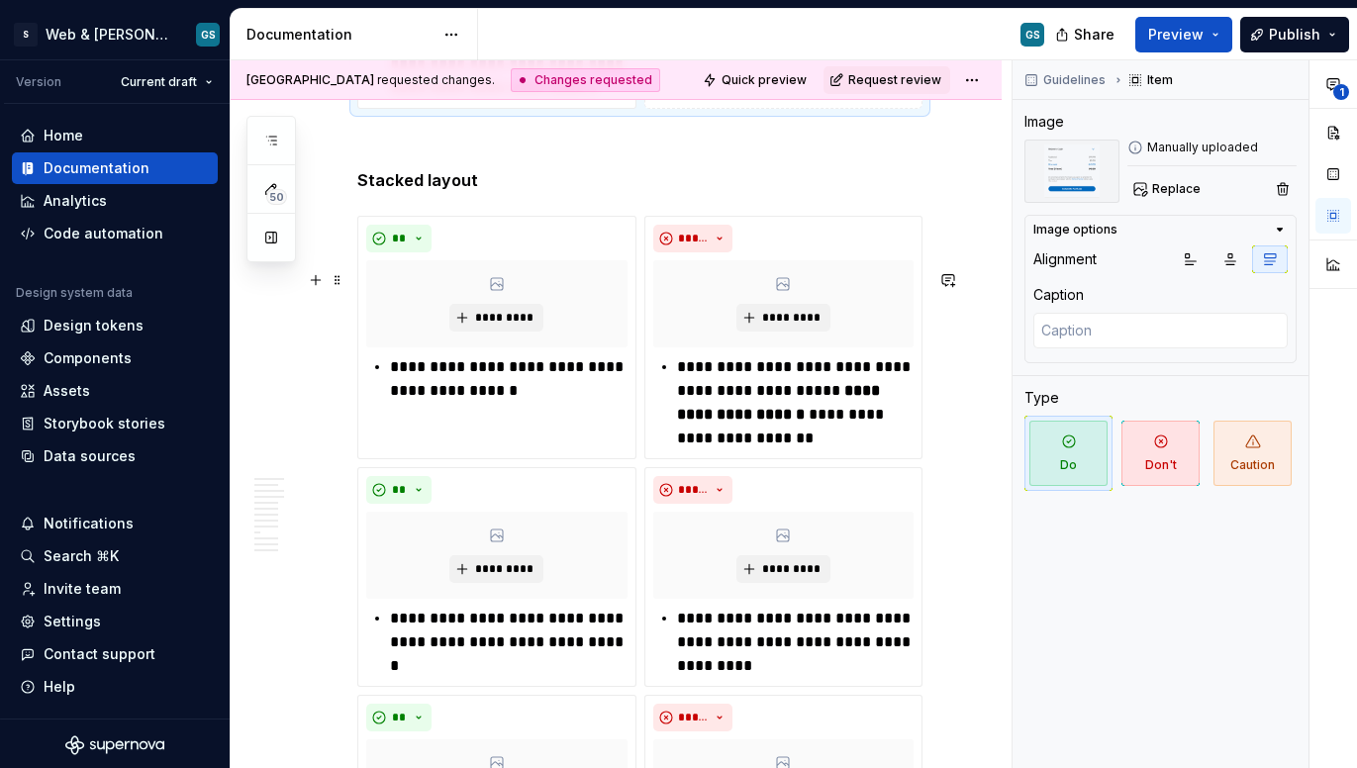
scroll to position [5235, 0]
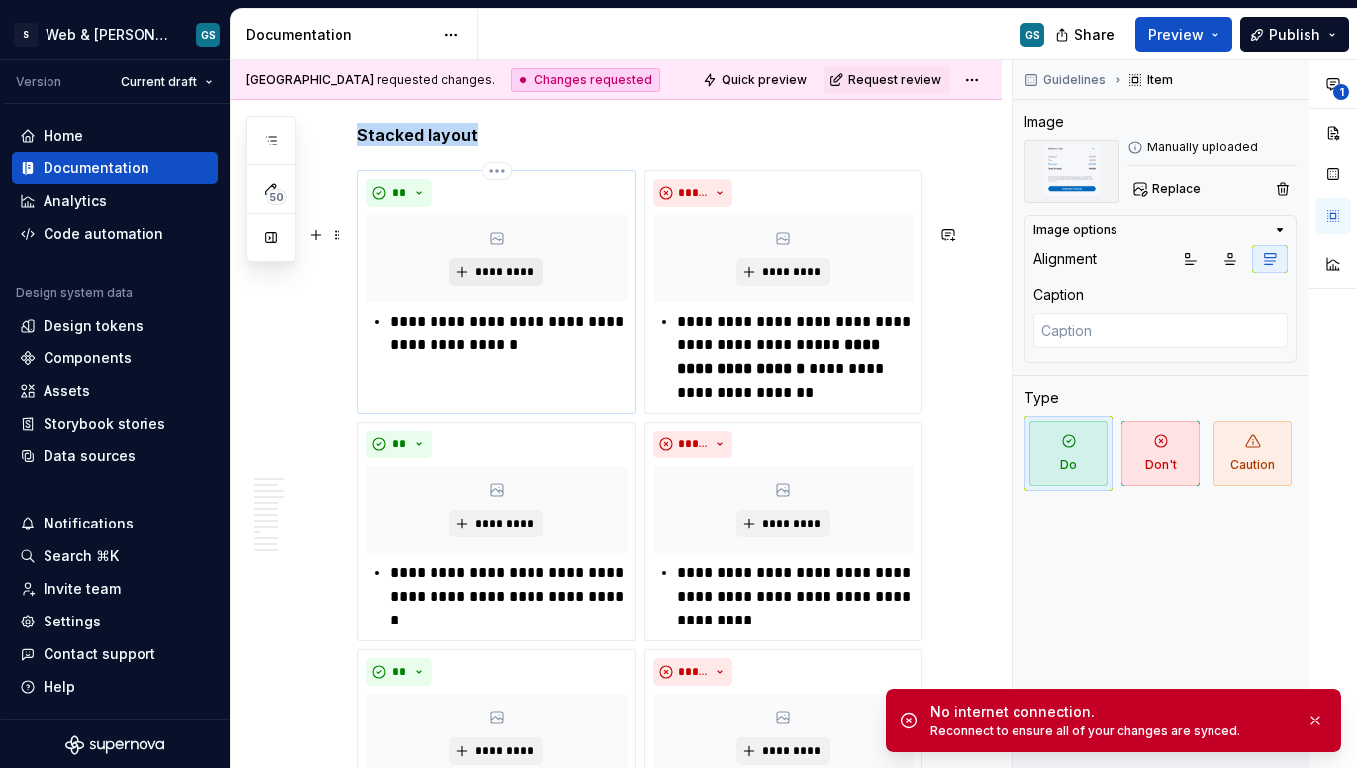
click at [482, 280] on span "*********" at bounding box center [504, 272] width 60 height 16
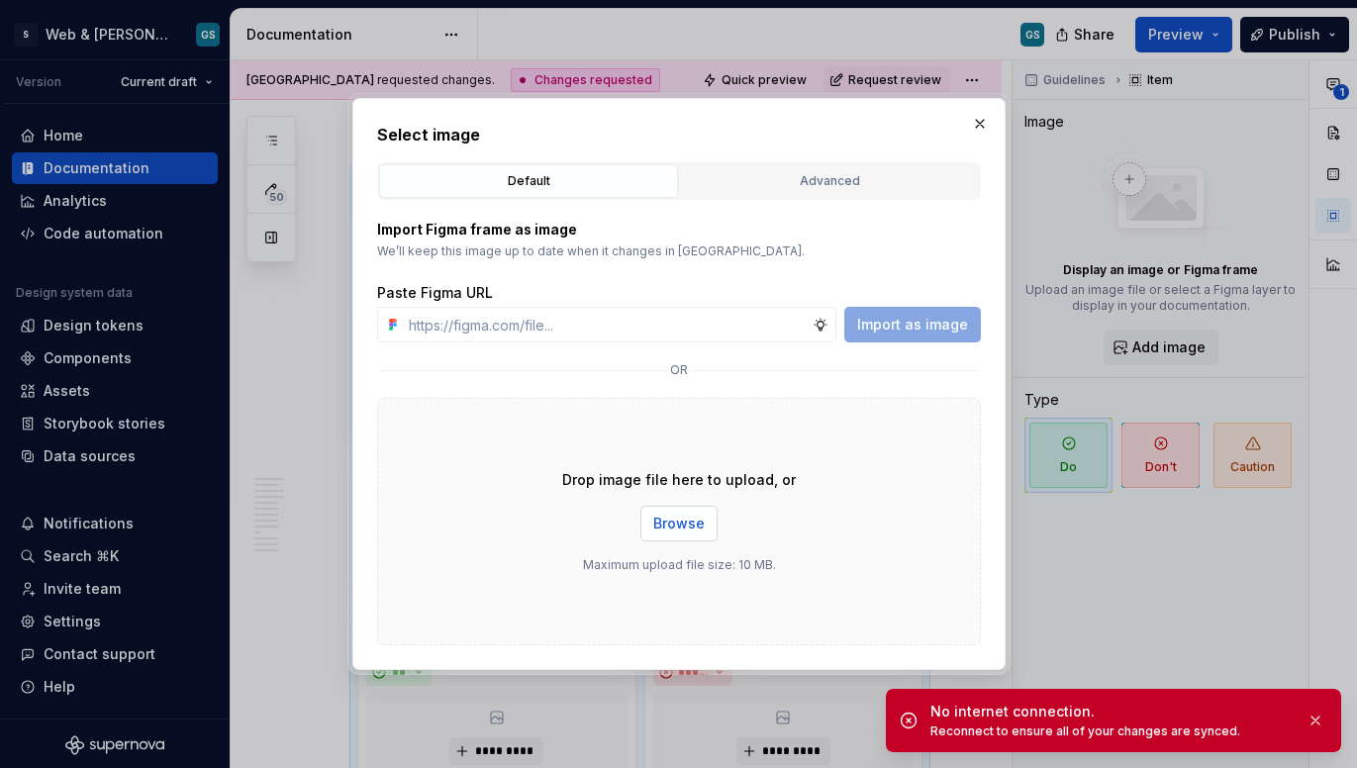
click at [683, 514] on span "Browse" at bounding box center [678, 524] width 51 height 20
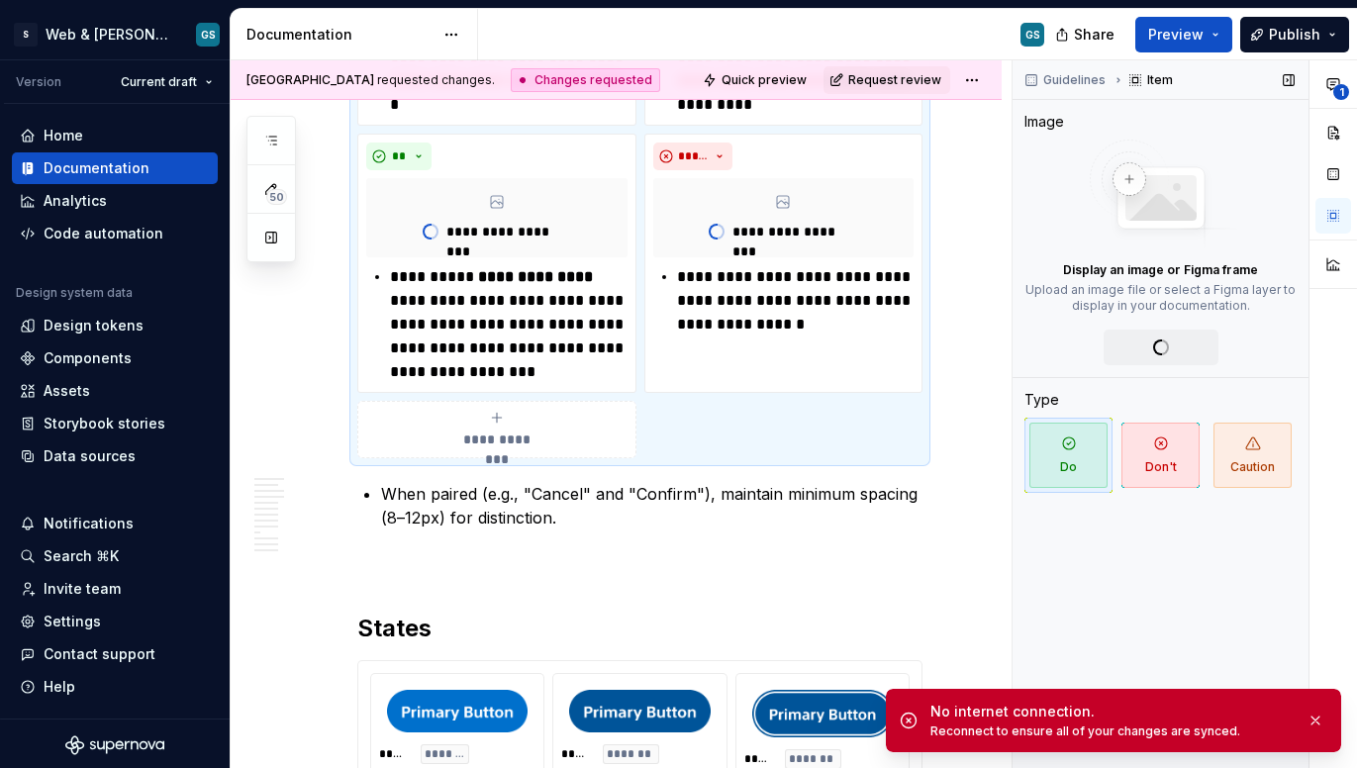
scroll to position [4737, 0]
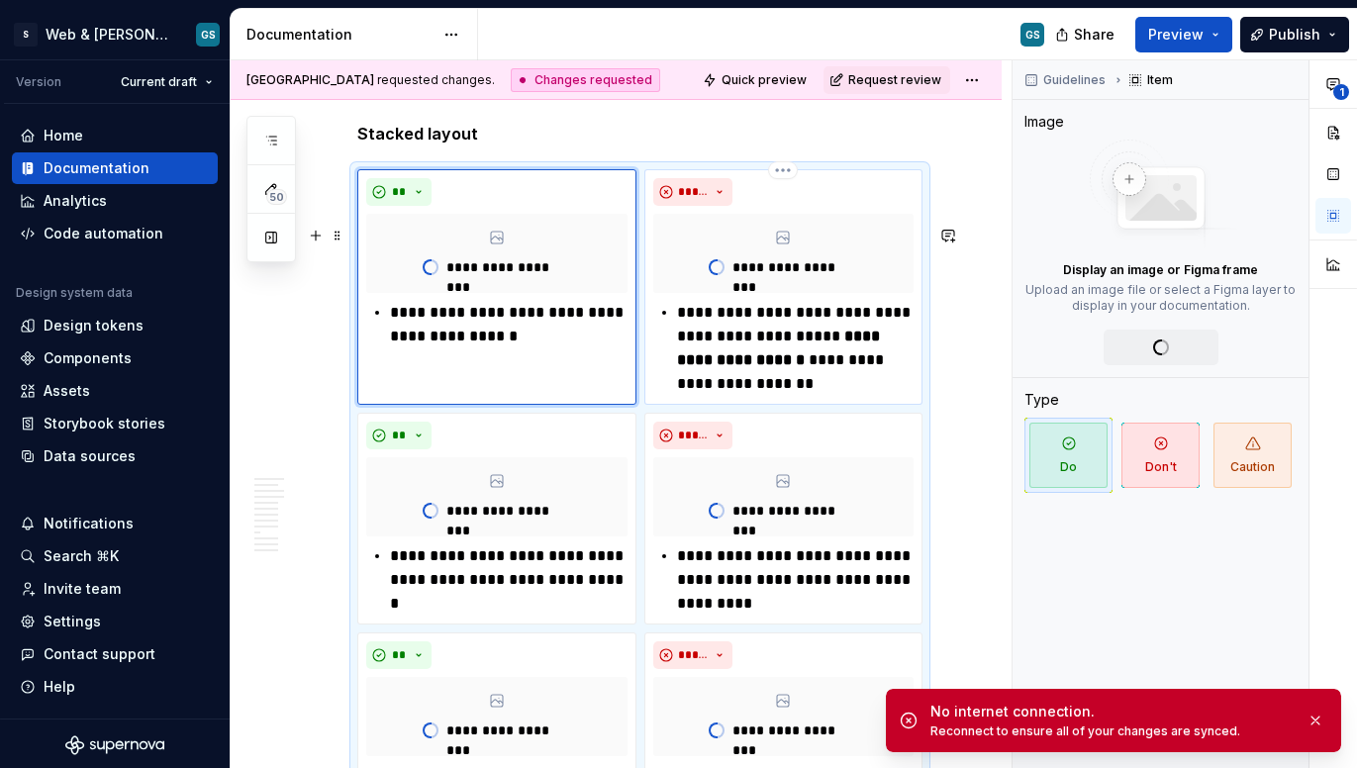
click at [745, 277] on p "**********" at bounding box center [794, 267] width 125 height 20
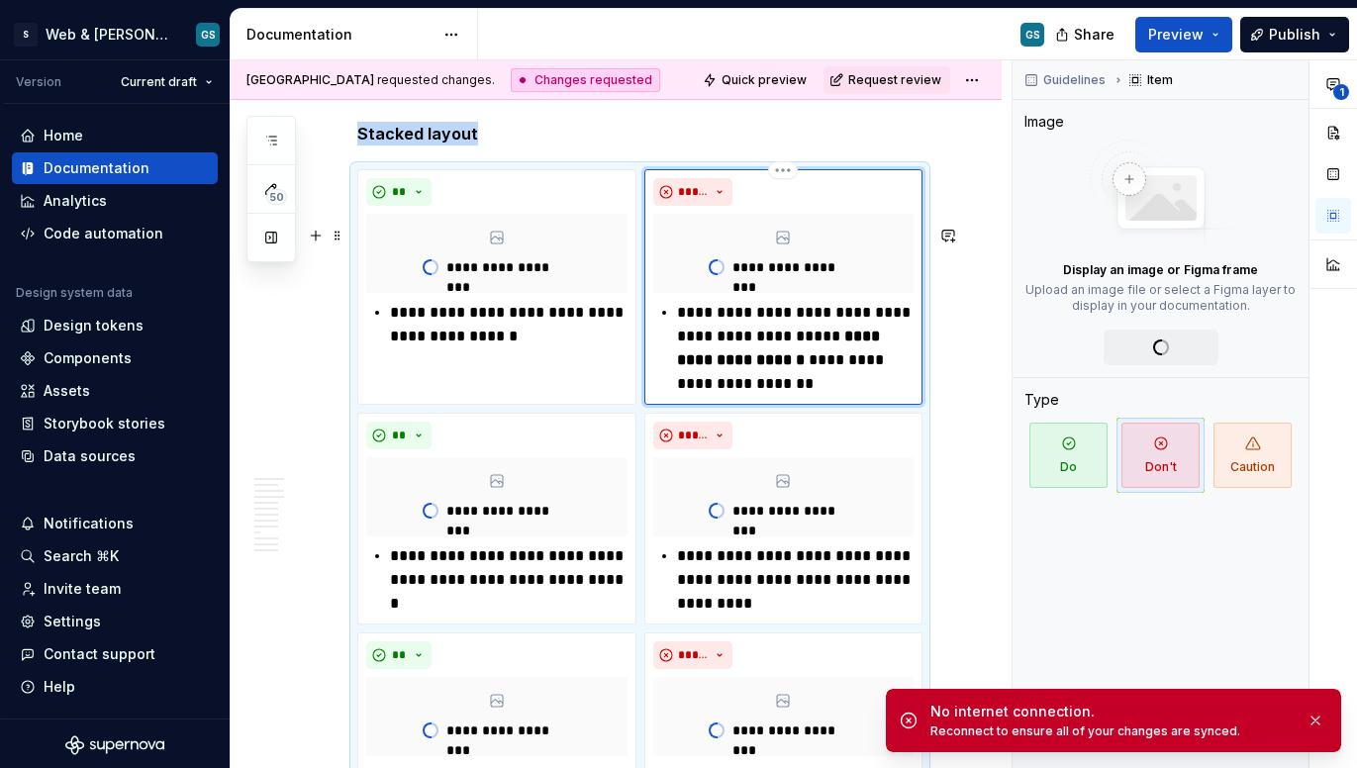
click at [736, 277] on p "**********" at bounding box center [794, 267] width 125 height 20
click at [1243, 729] on button "button" at bounding box center [1315, 720] width 26 height 28
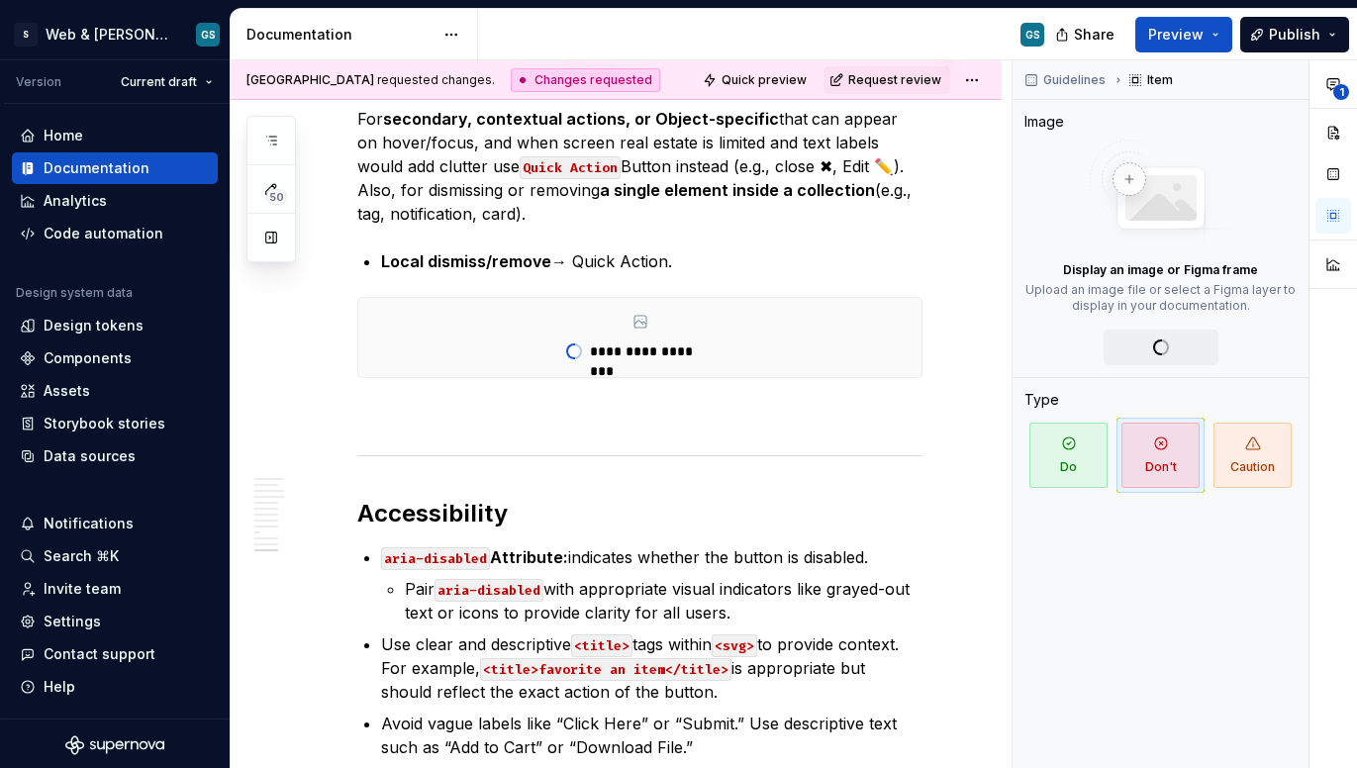
scroll to position [6650, 0]
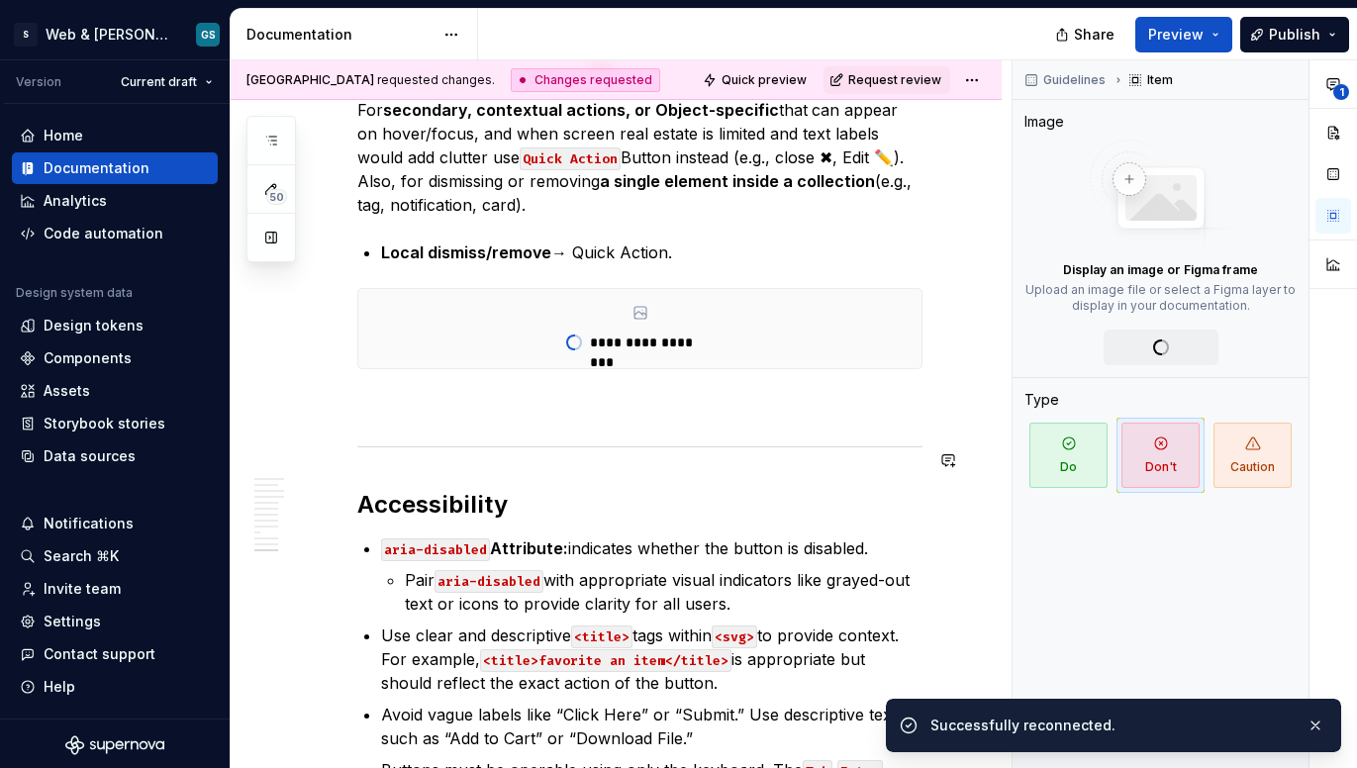
type textarea "*"
